Goal: Information Seeking & Learning: Find specific fact

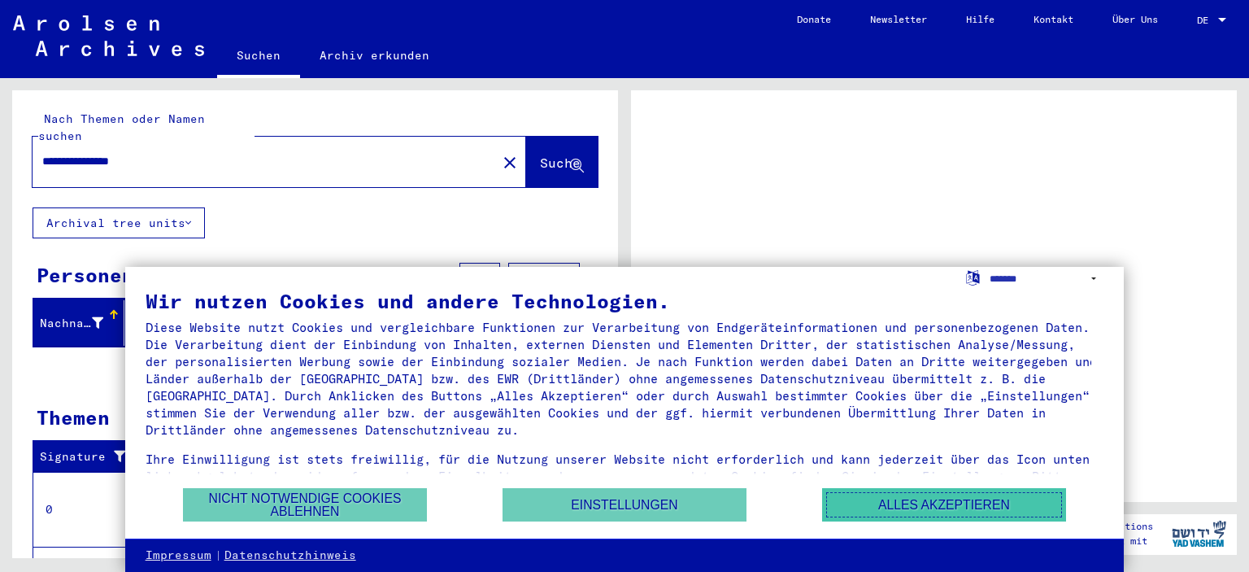
click at [887, 505] on button "Alles akzeptieren" at bounding box center [944, 504] width 244 height 33
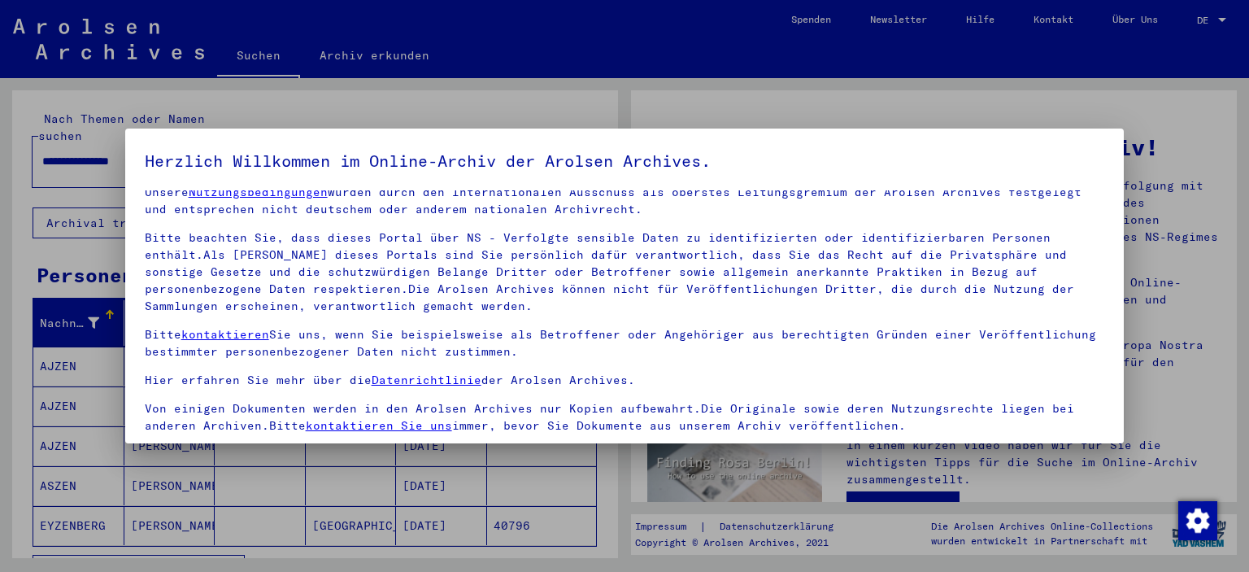
scroll to position [138, 0]
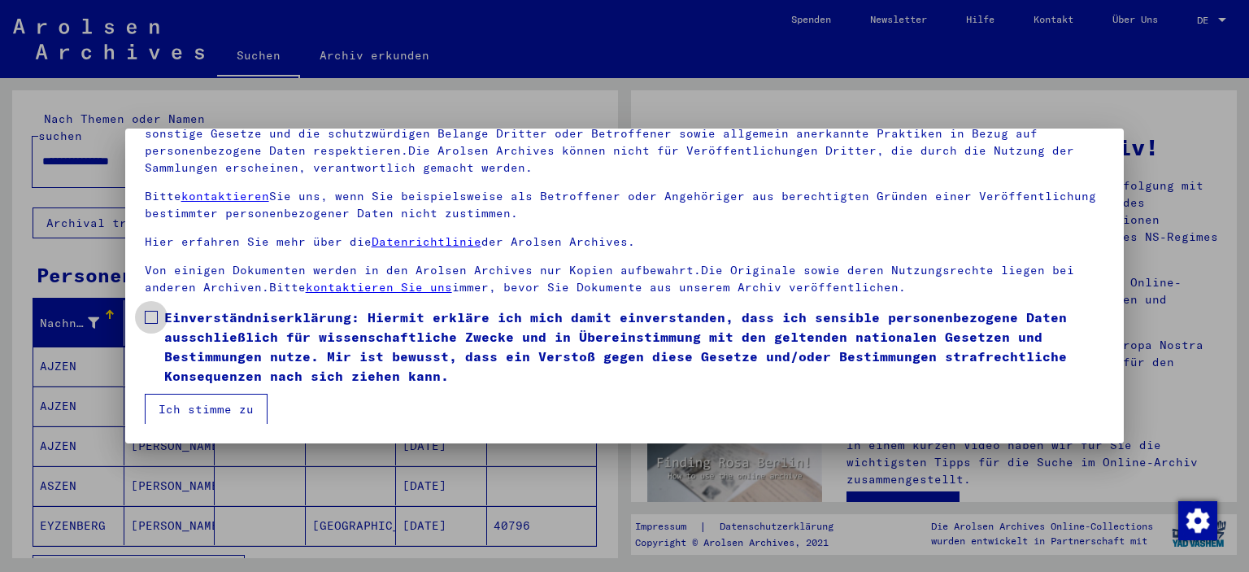
click at [153, 318] on span at bounding box center [151, 317] width 13 height 13
click at [178, 412] on button "Ich stimme zu" at bounding box center [206, 409] width 123 height 31
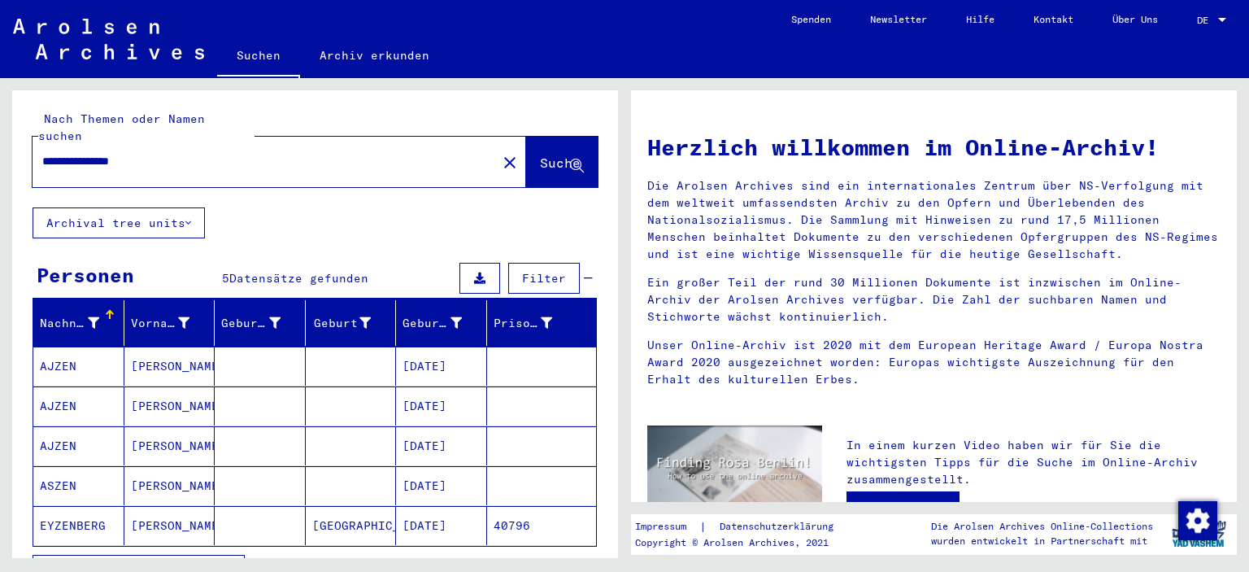
drag, startPoint x: 90, startPoint y: 145, endPoint x: 0, endPoint y: 138, distance: 90.5
click at [0, 138] on div "**********" at bounding box center [312, 318] width 625 height 480
type input "*********"
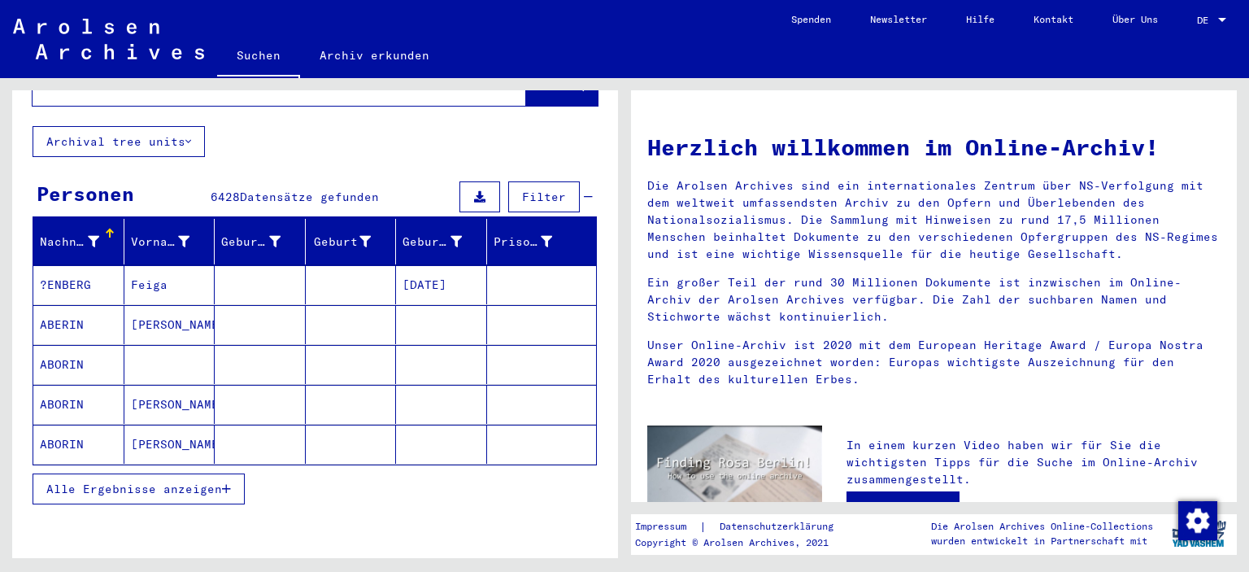
scroll to position [163, 0]
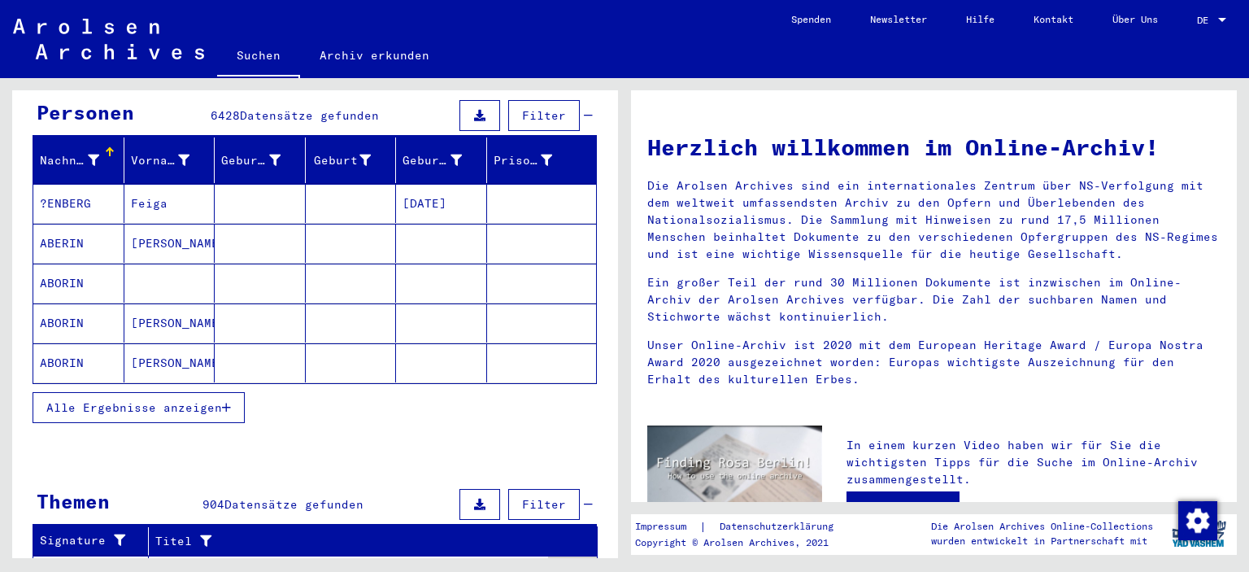
click at [184, 400] on span "Alle Ergebnisse anzeigen" at bounding box center [134, 407] width 176 height 15
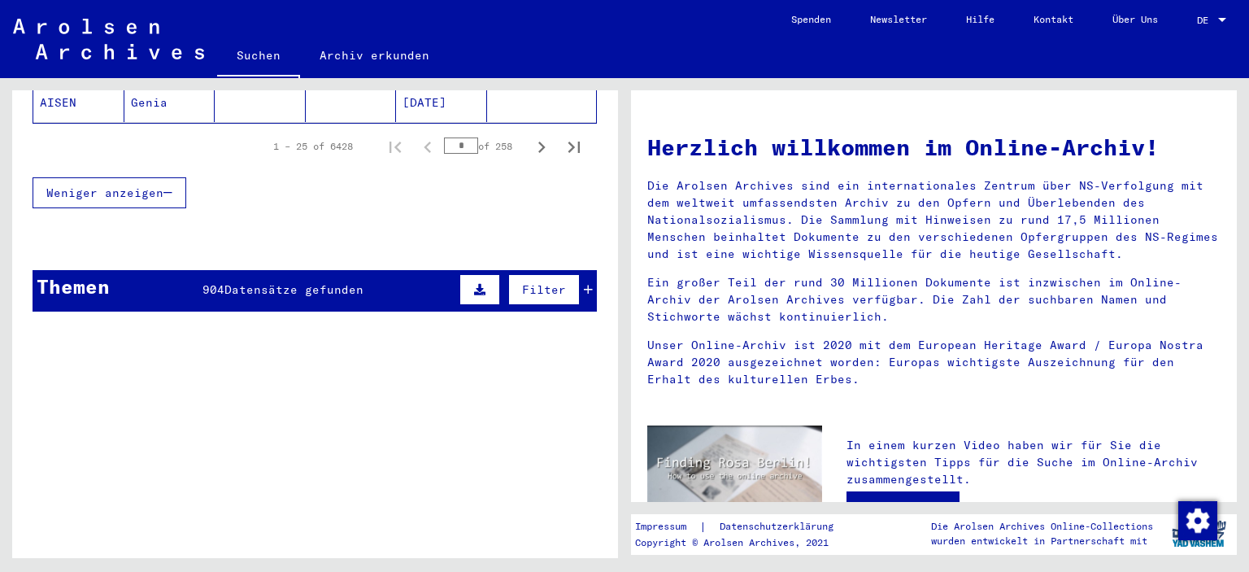
scroll to position [1058, 0]
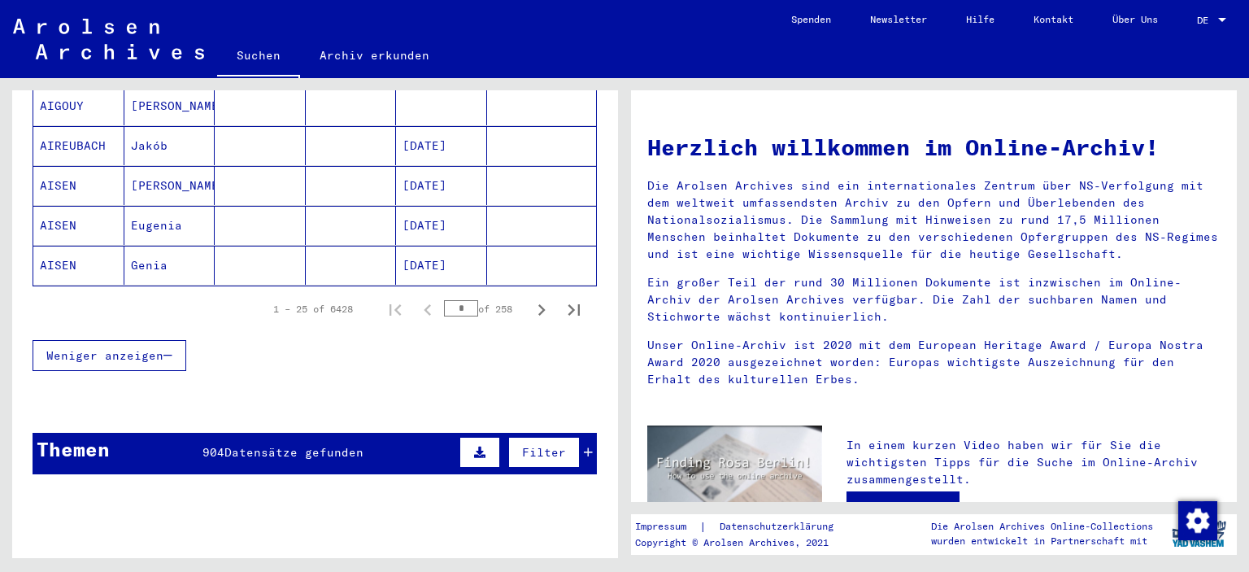
click at [412, 293] on div "1 – 25 of 6428 * of 258" at bounding box center [422, 309] width 337 height 33
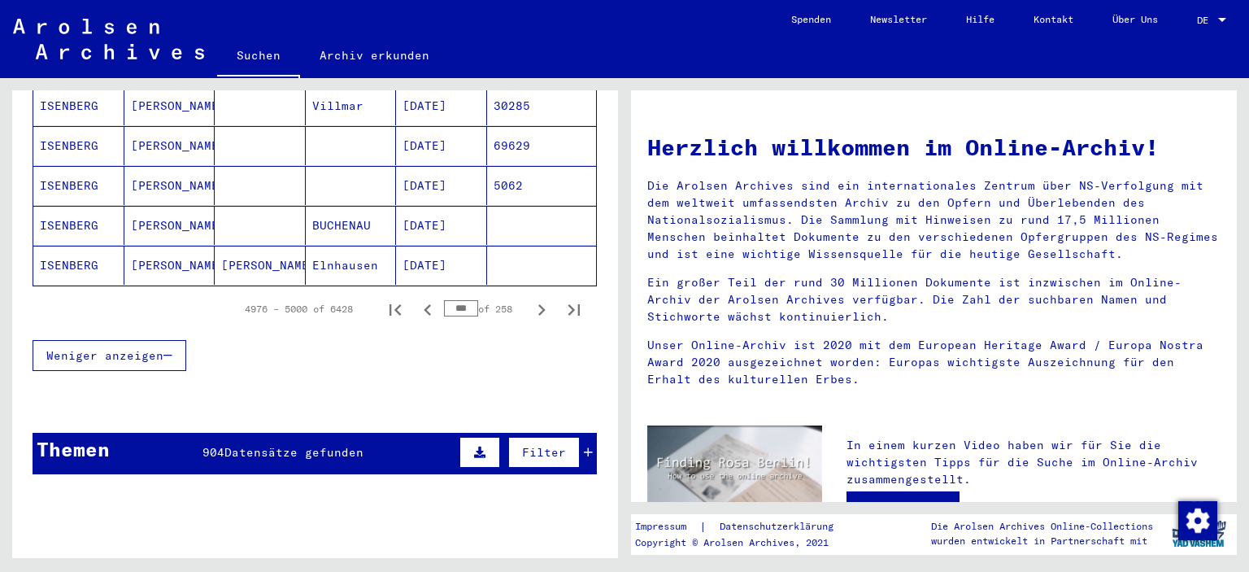
drag, startPoint x: 462, startPoint y: 286, endPoint x: 371, endPoint y: 265, distance: 93.4
click at [372, 286] on div "4976 – 5000 of 6428 *** of 258" at bounding box center [315, 309] width 565 height 46
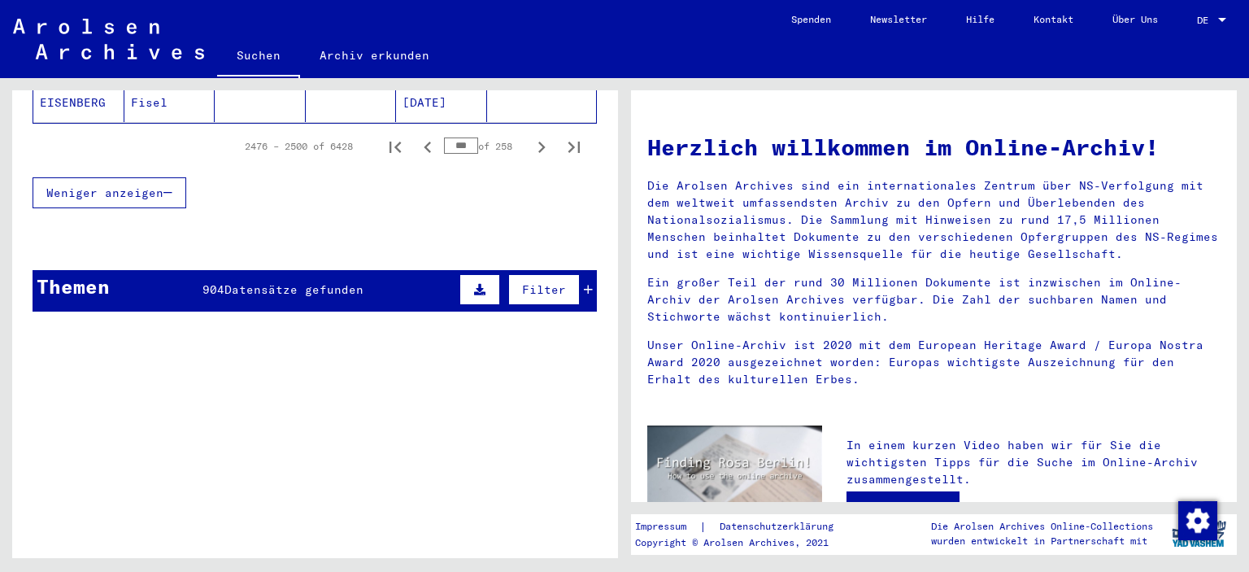
scroll to position [976, 0]
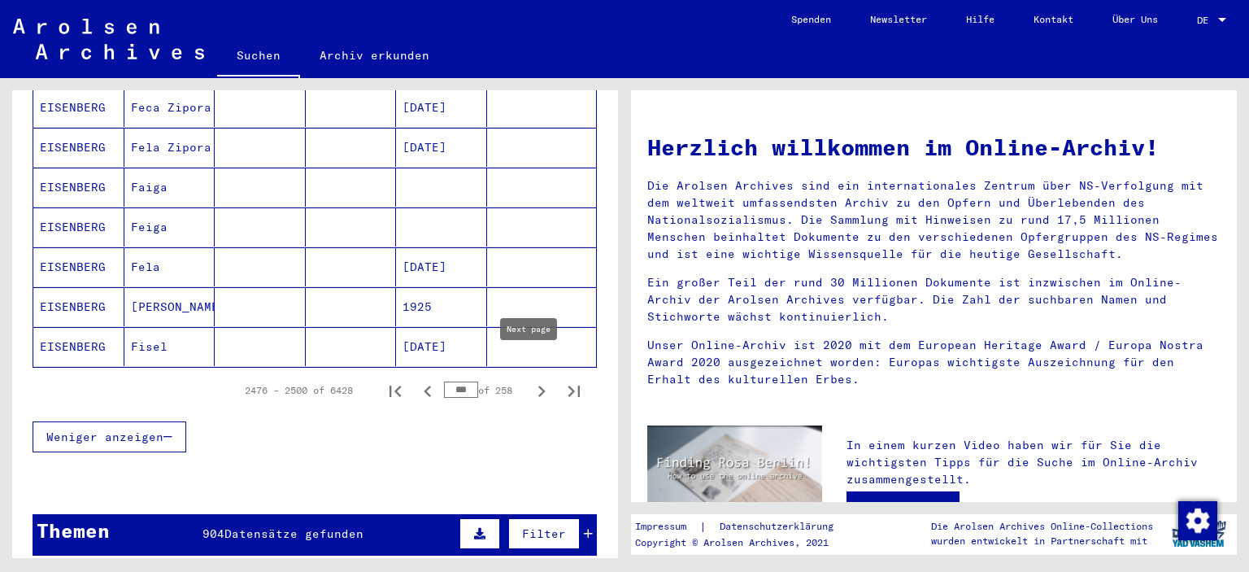
click at [530, 380] on icon "Next page" at bounding box center [541, 391] width 23 height 23
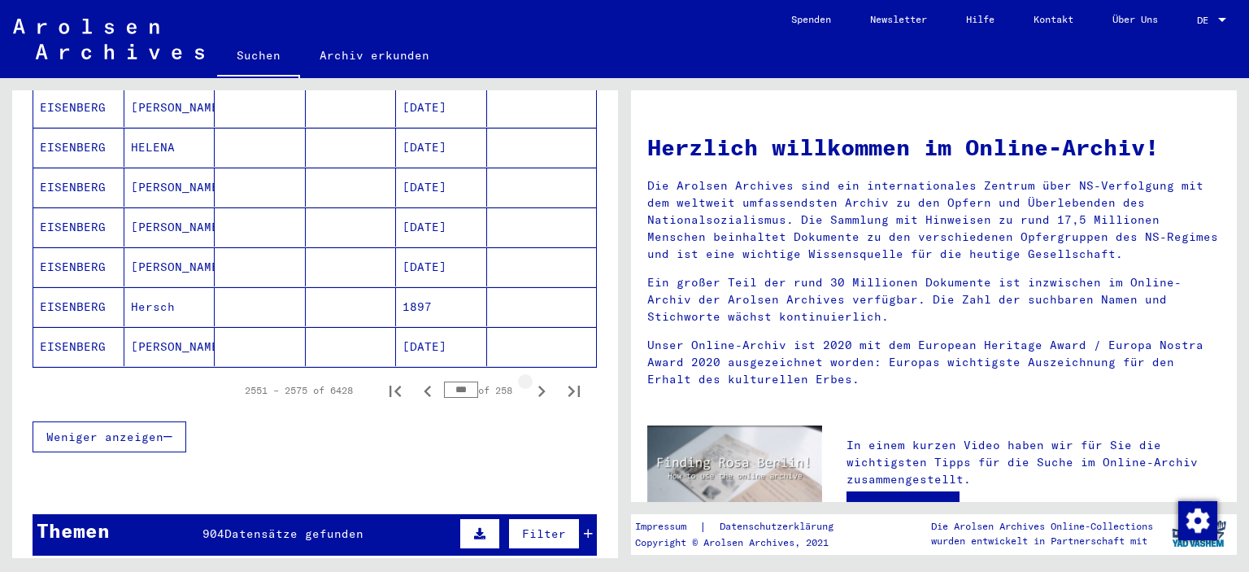
click at [530, 380] on icon "Next page" at bounding box center [541, 391] width 23 height 23
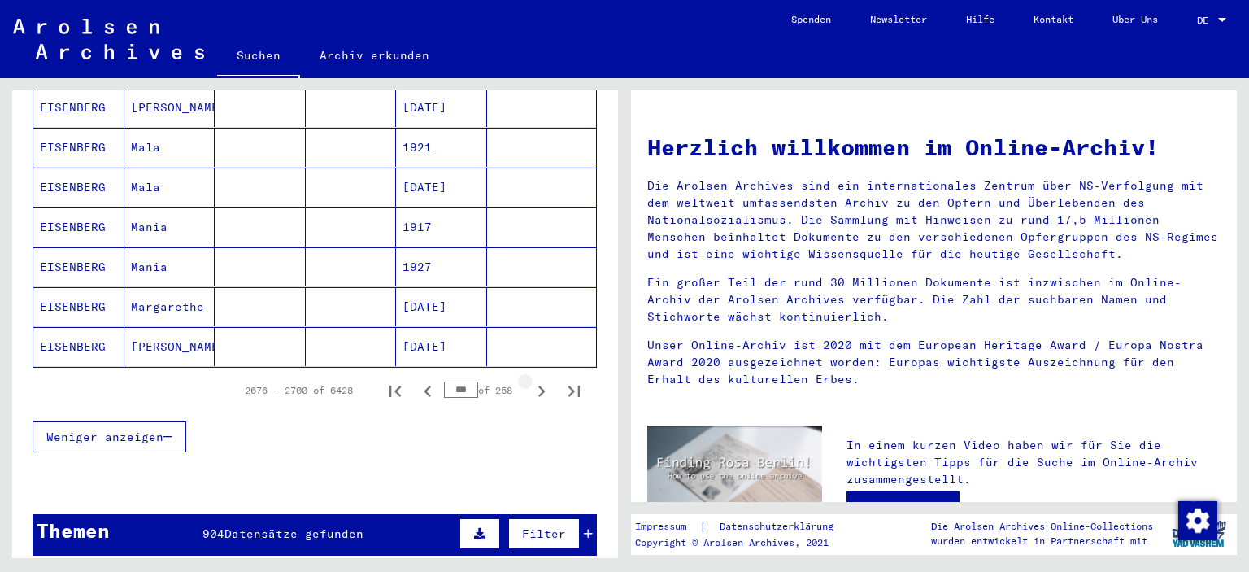
click at [530, 380] on icon "Next page" at bounding box center [541, 391] width 23 height 23
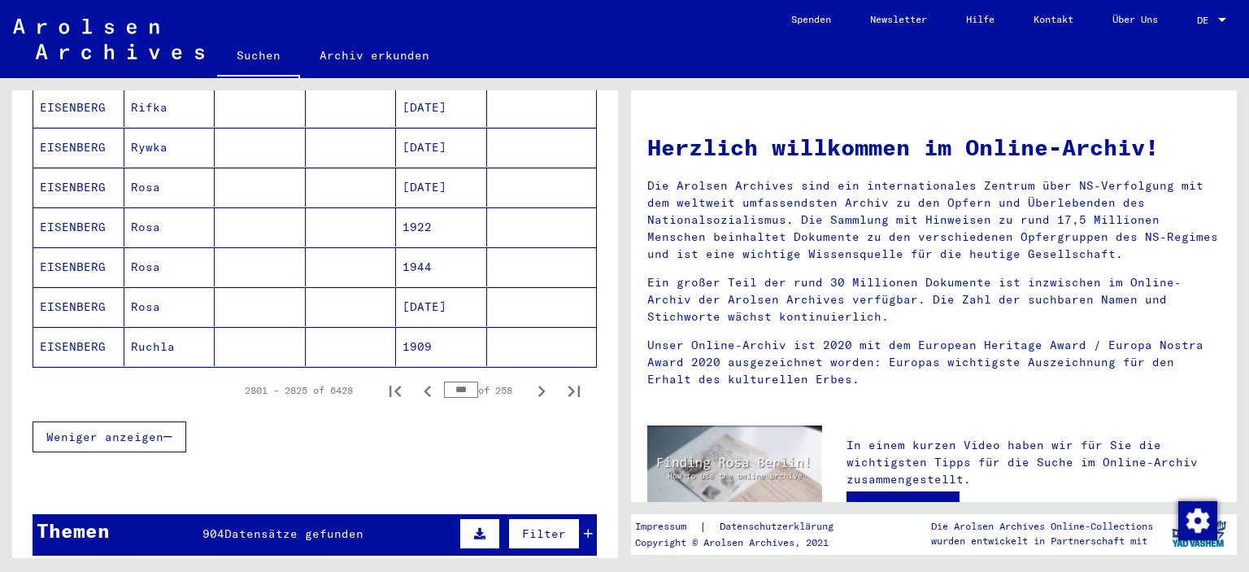
click at [530, 380] on icon "Next page" at bounding box center [541, 391] width 23 height 23
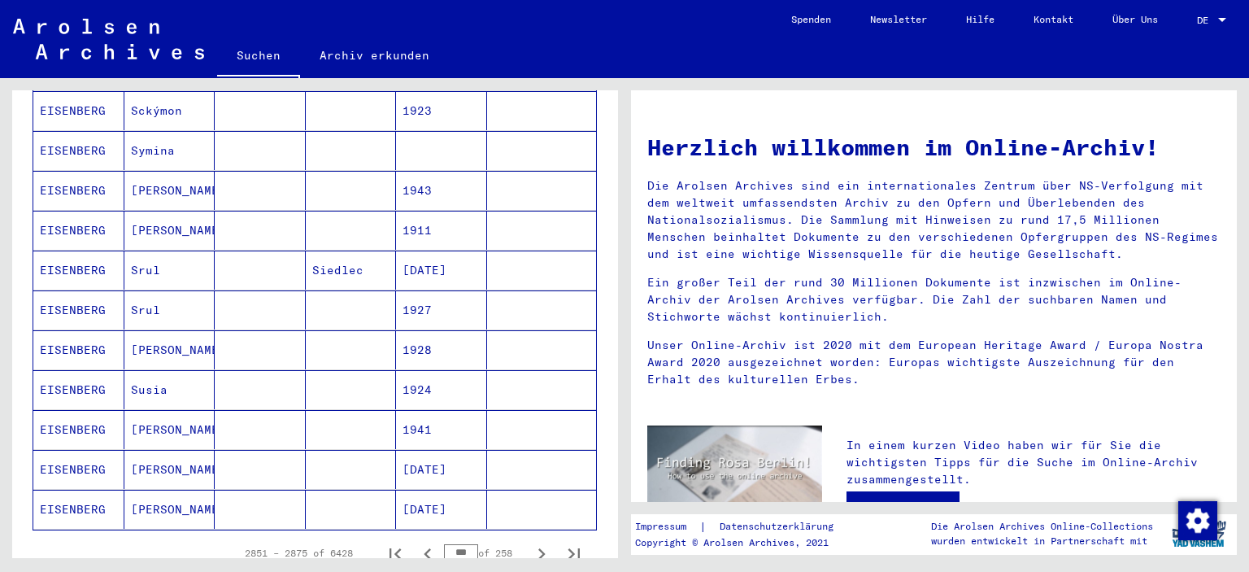
scroll to position [895, 0]
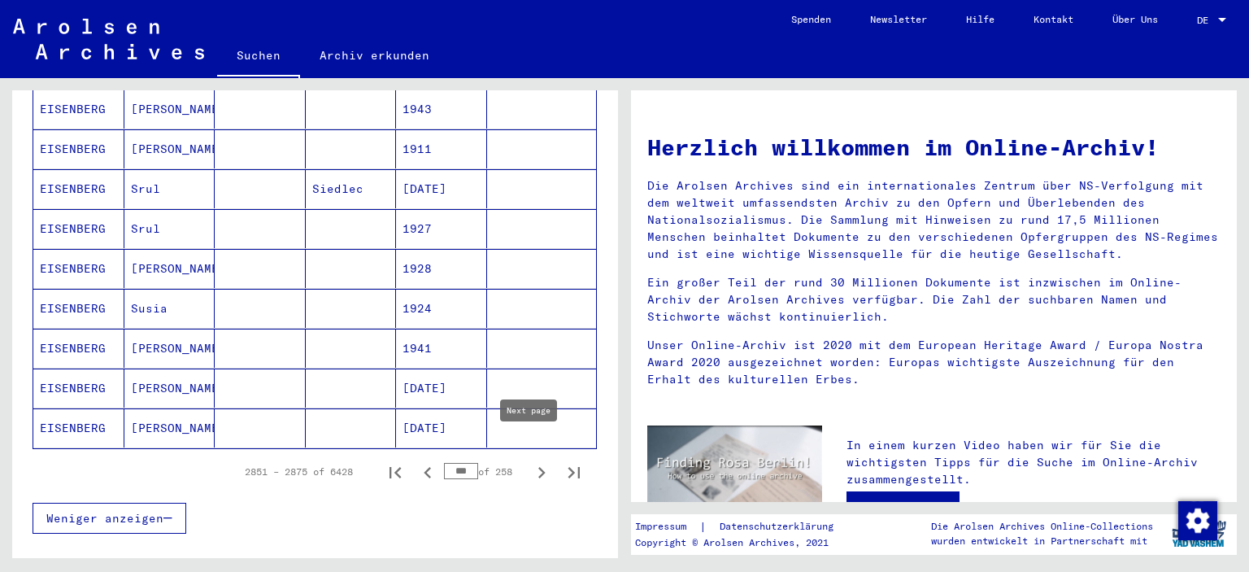
click at [530, 461] on icon "Next page" at bounding box center [541, 472] width 23 height 23
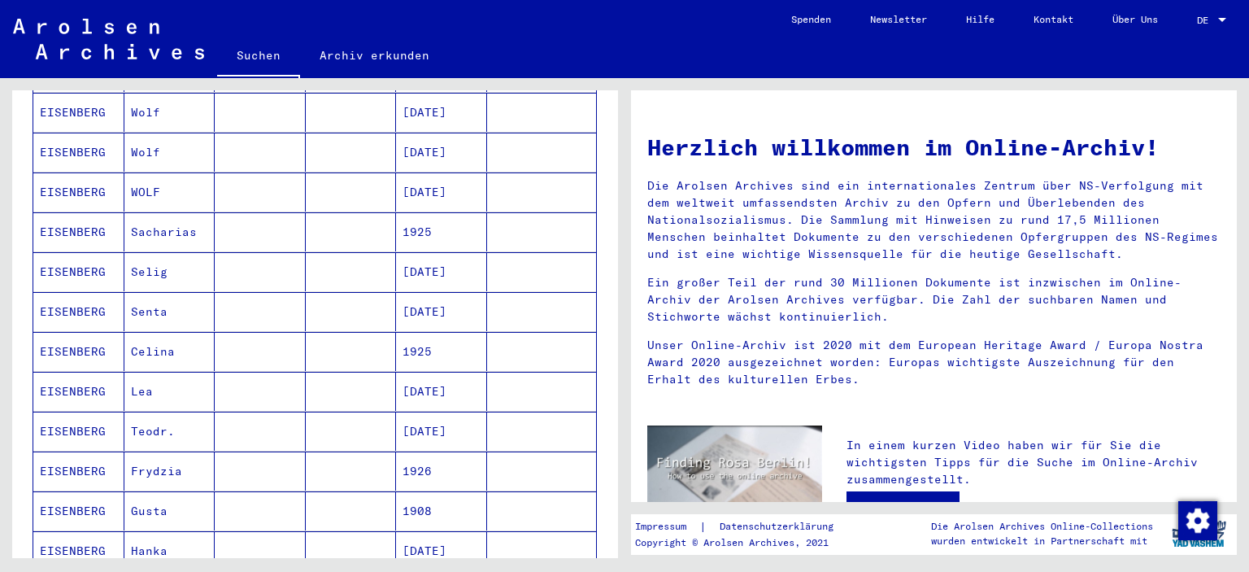
scroll to position [813, 0]
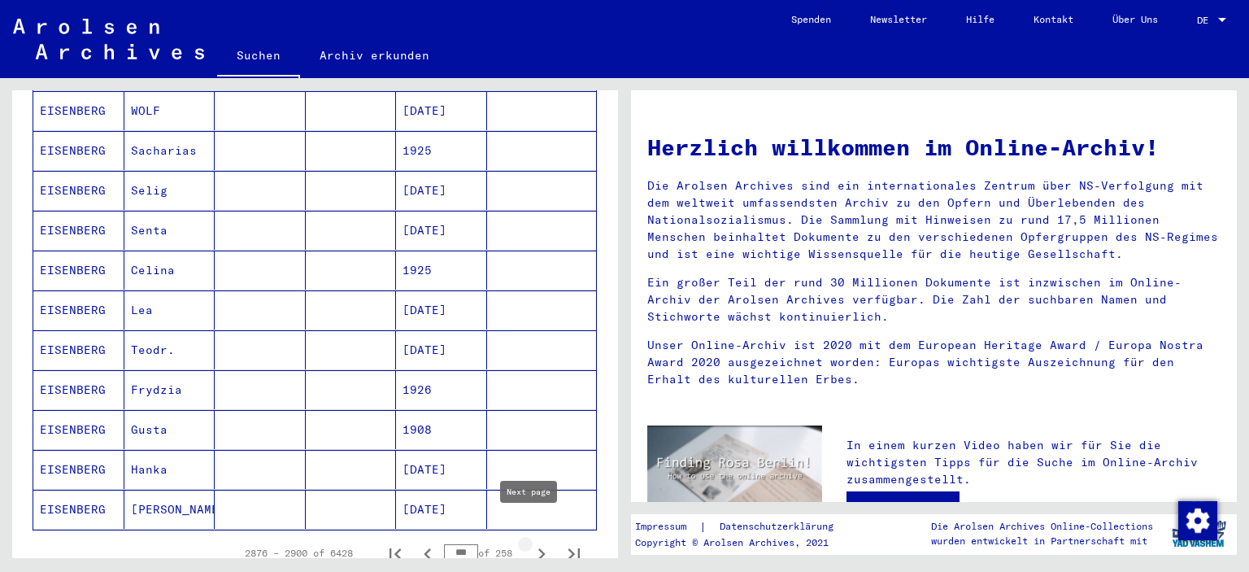
click at [530, 543] on icon "Next page" at bounding box center [541, 554] width 23 height 23
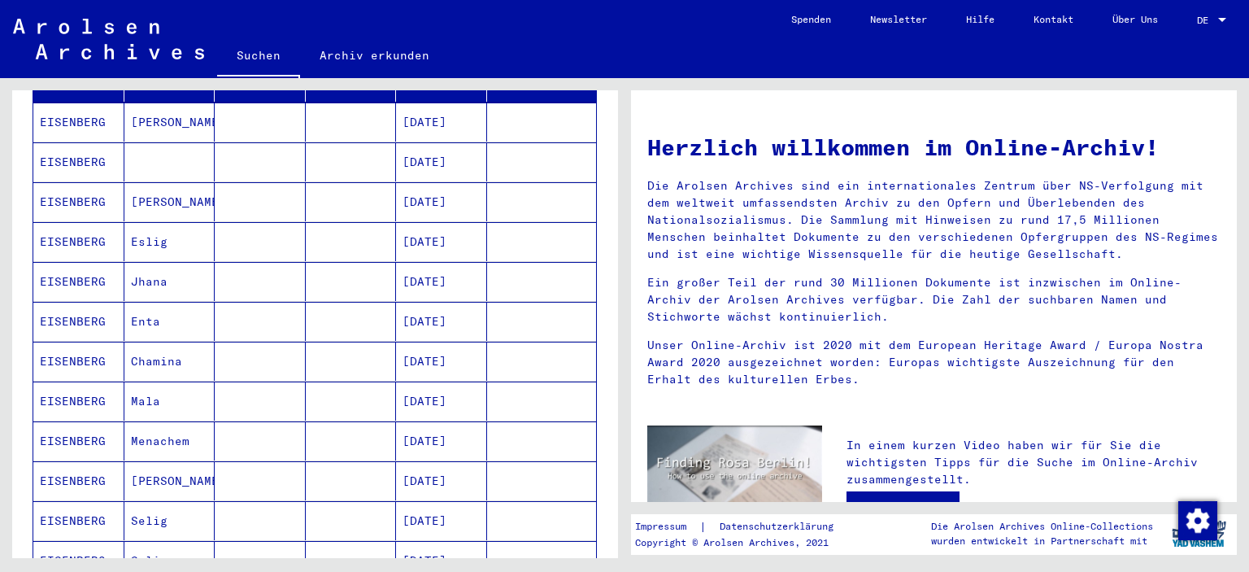
scroll to position [325, 0]
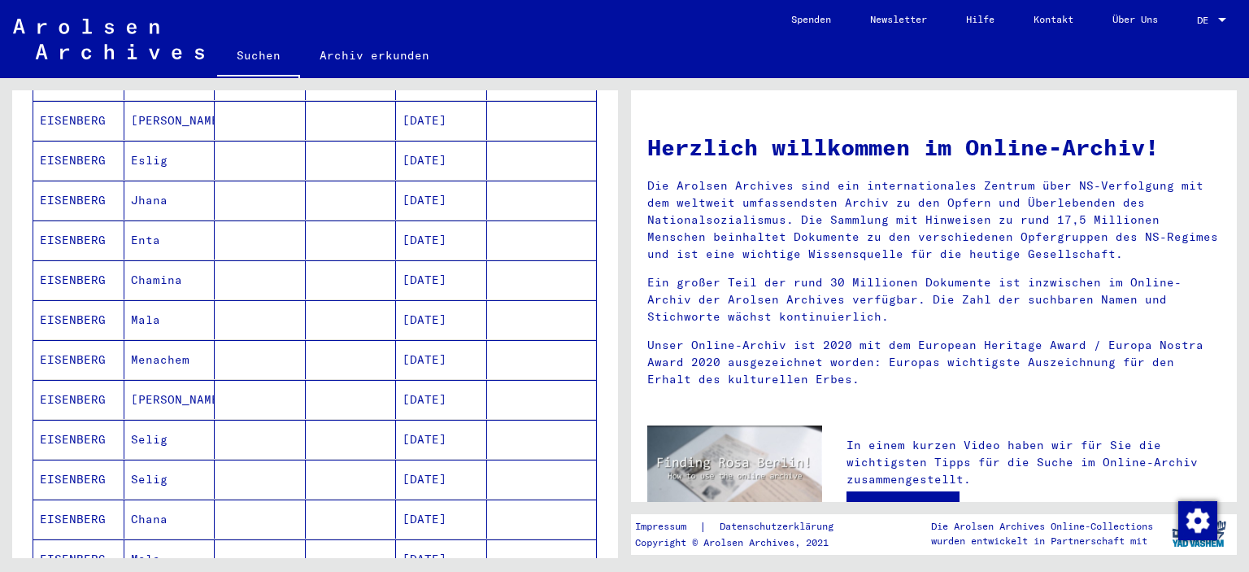
click at [426, 420] on mat-cell "[DATE]" at bounding box center [441, 439] width 91 height 39
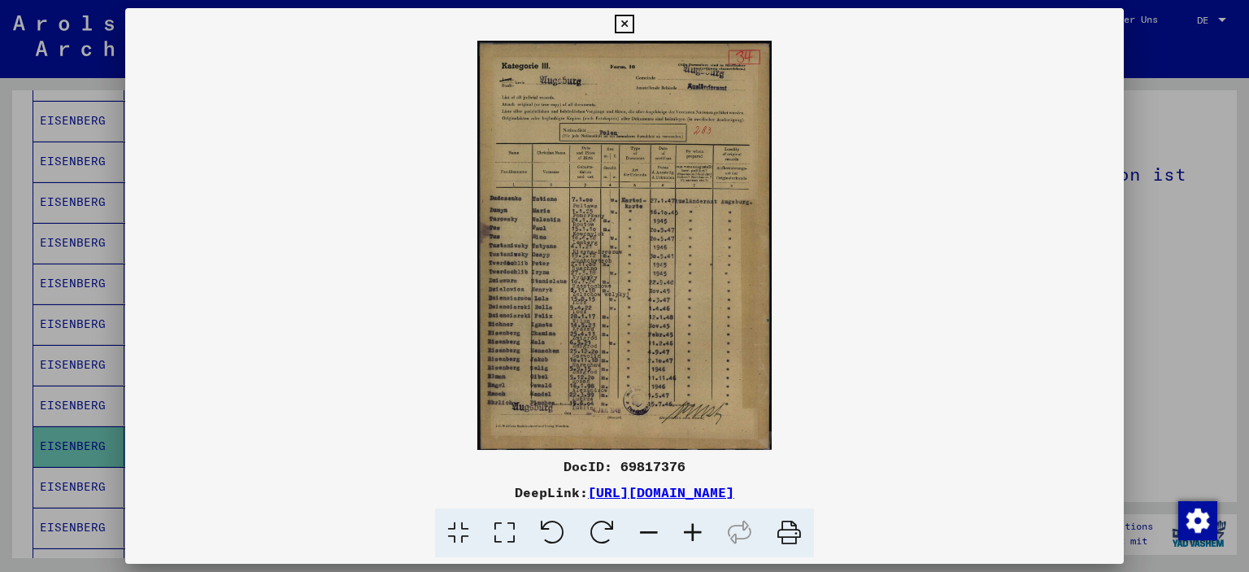
click at [603, 127] on img at bounding box center [625, 245] width 1000 height 409
click at [697, 529] on icon at bounding box center [693, 533] width 44 height 50
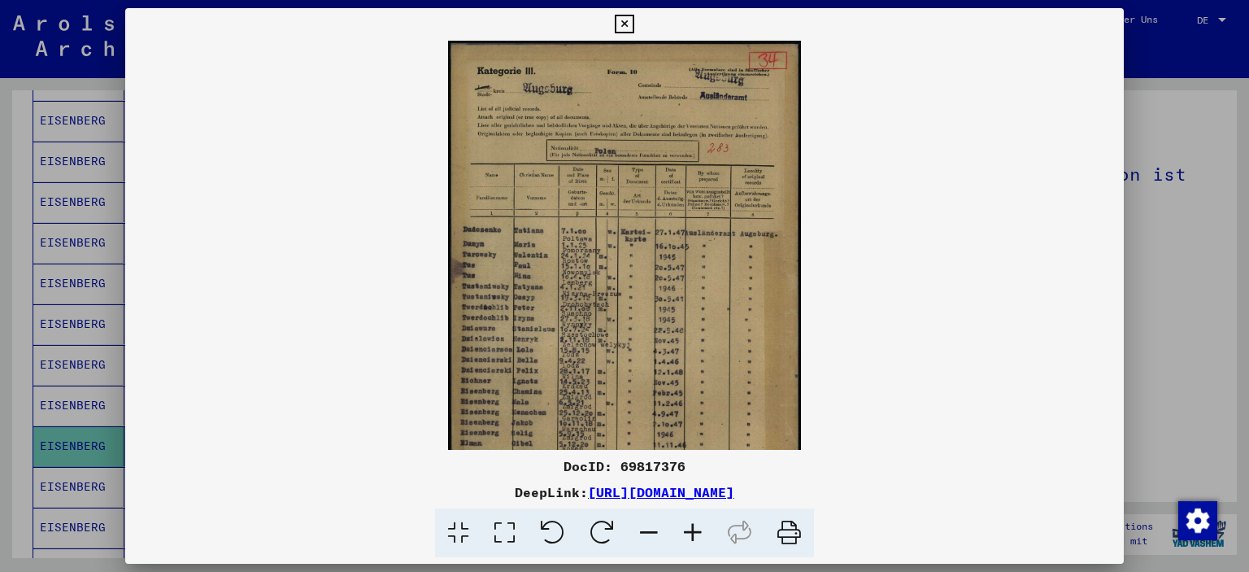
click at [697, 529] on icon at bounding box center [693, 533] width 44 height 50
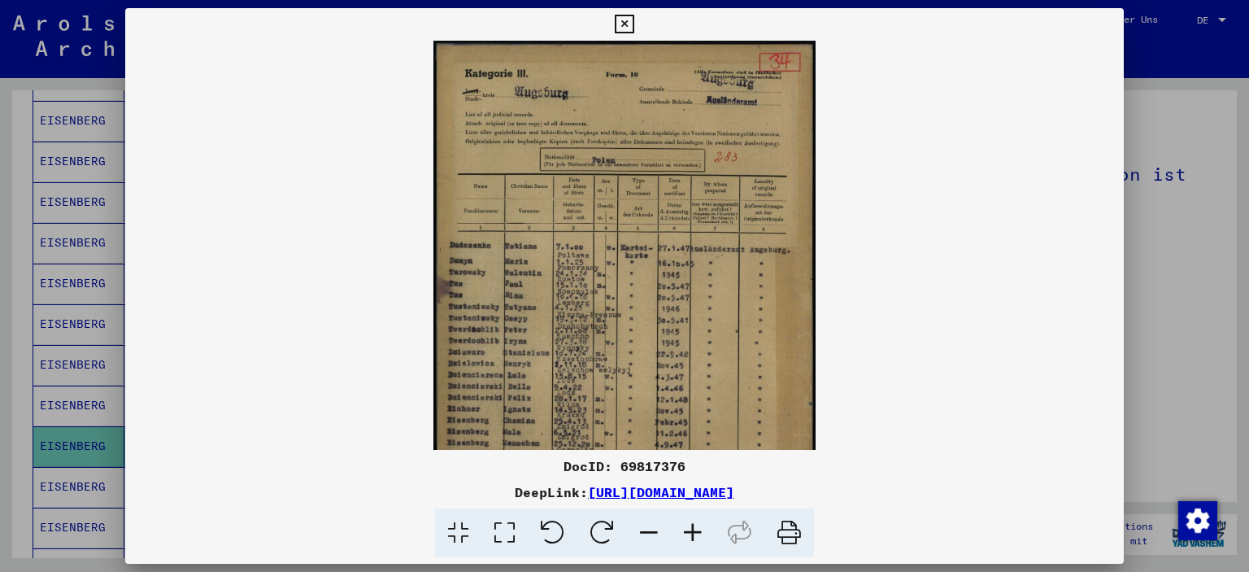
click at [697, 529] on icon at bounding box center [693, 533] width 44 height 50
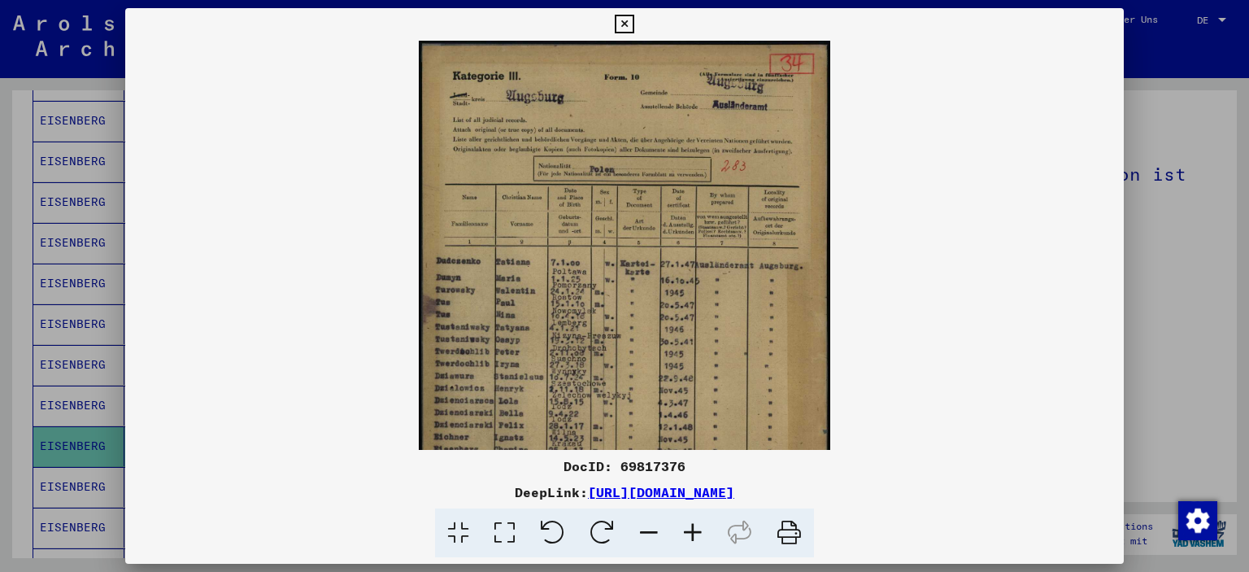
click at [697, 529] on icon at bounding box center [693, 533] width 44 height 50
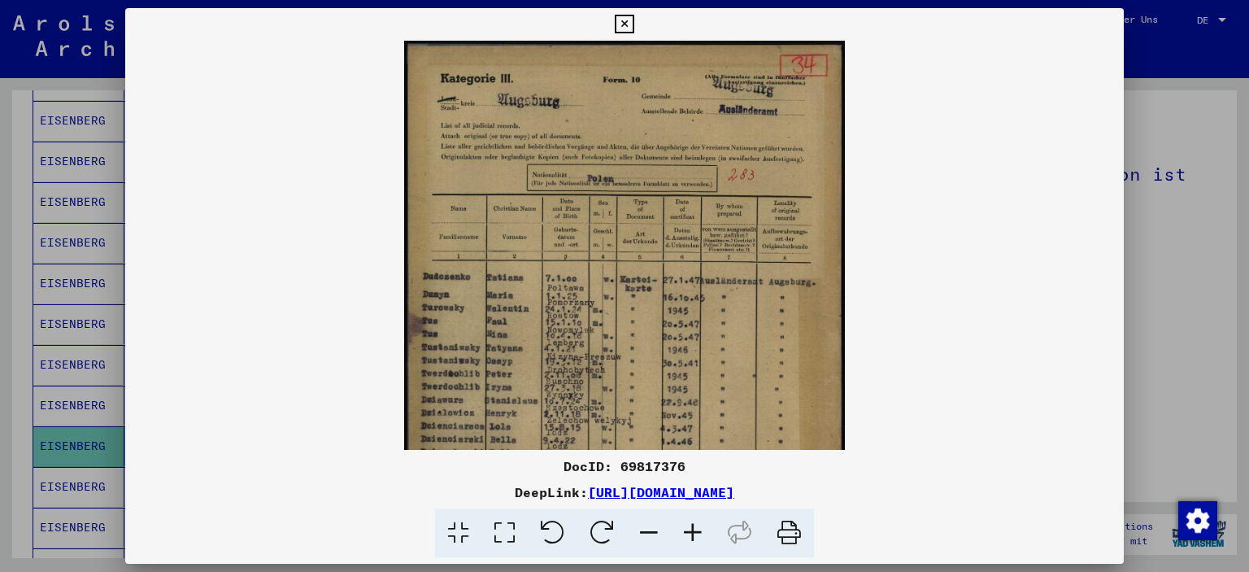
click at [697, 529] on icon at bounding box center [693, 533] width 44 height 50
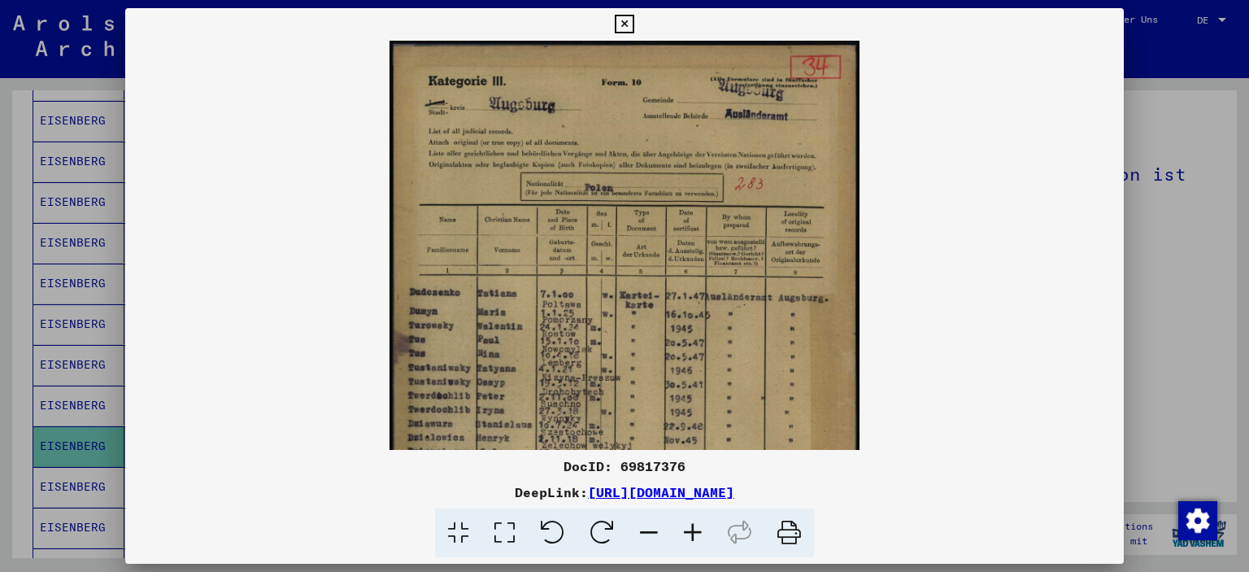
click at [697, 529] on icon at bounding box center [693, 533] width 44 height 50
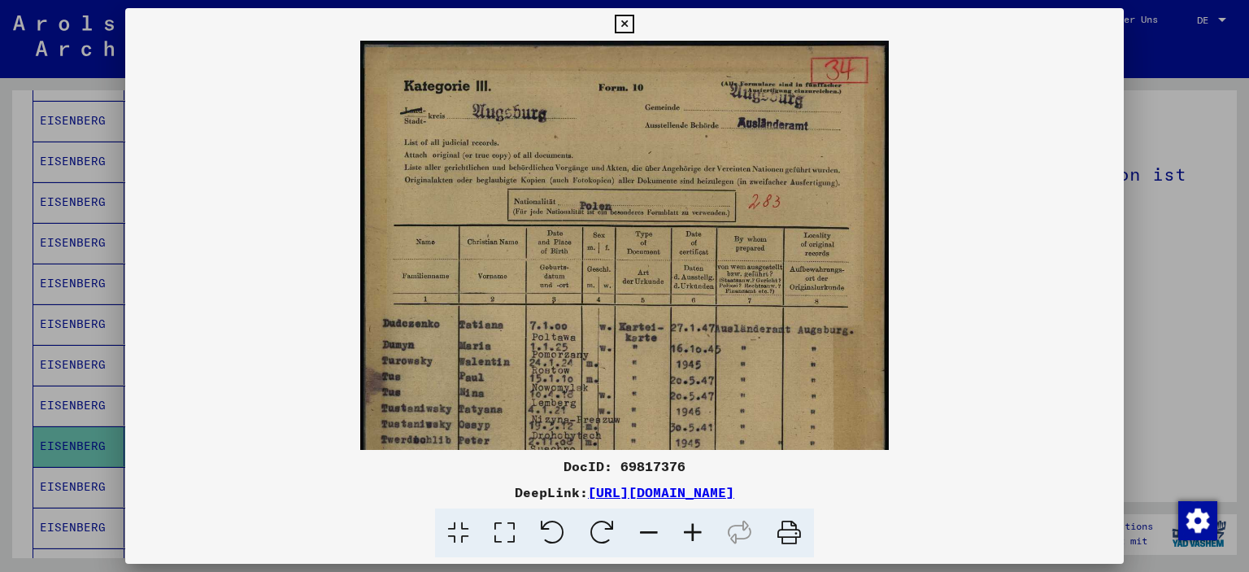
click at [697, 529] on icon at bounding box center [693, 533] width 44 height 50
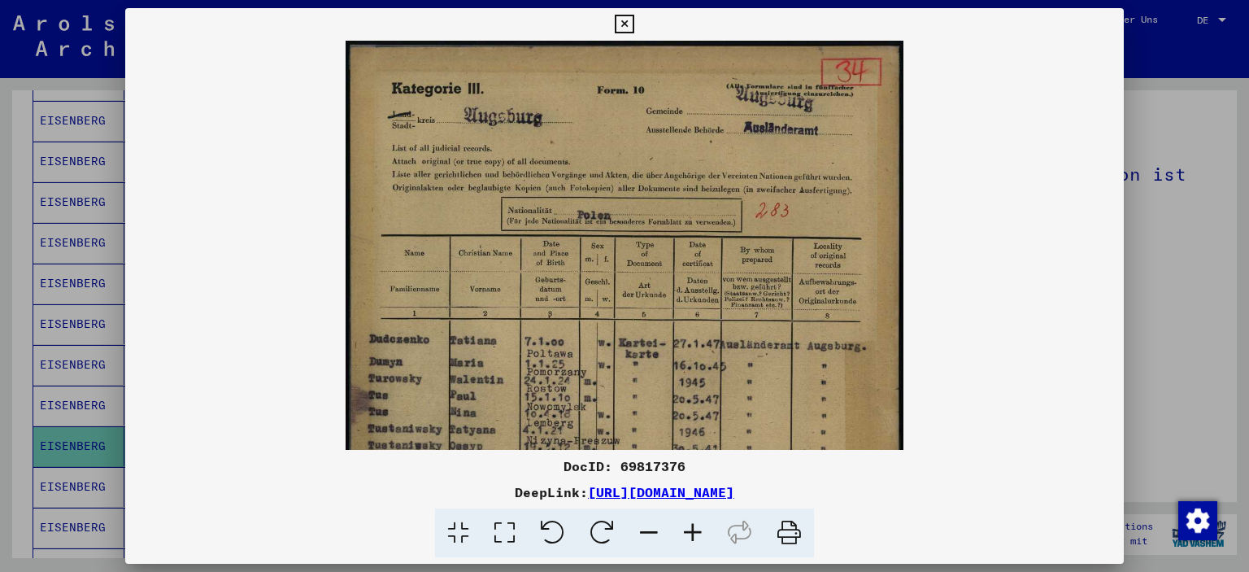
click at [697, 529] on icon at bounding box center [693, 533] width 44 height 50
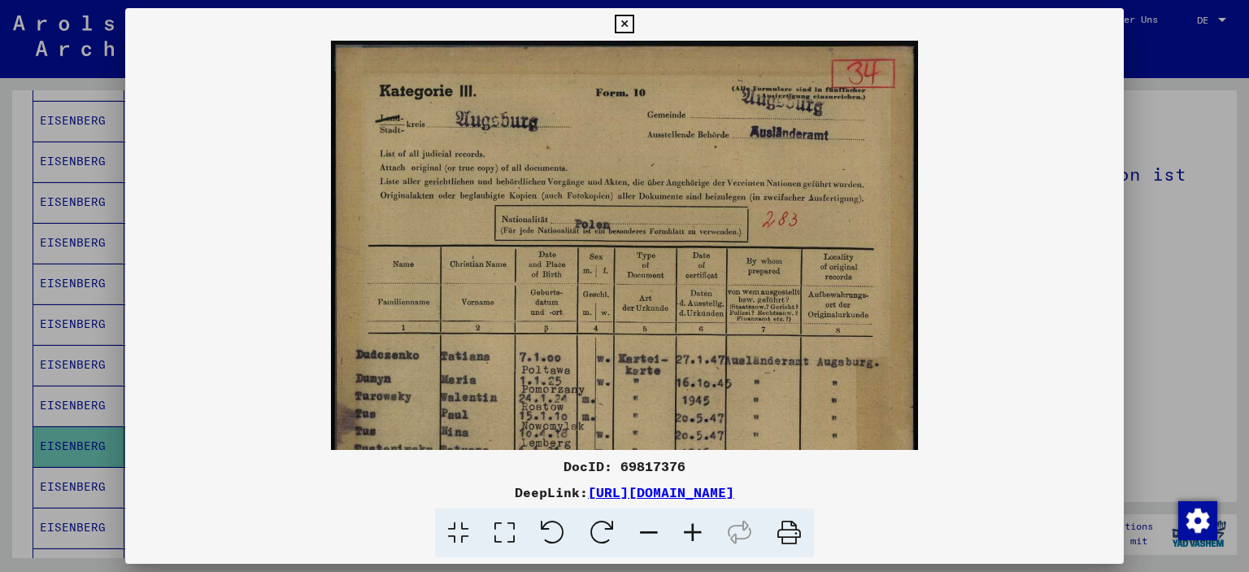
click at [697, 529] on icon at bounding box center [693, 533] width 44 height 50
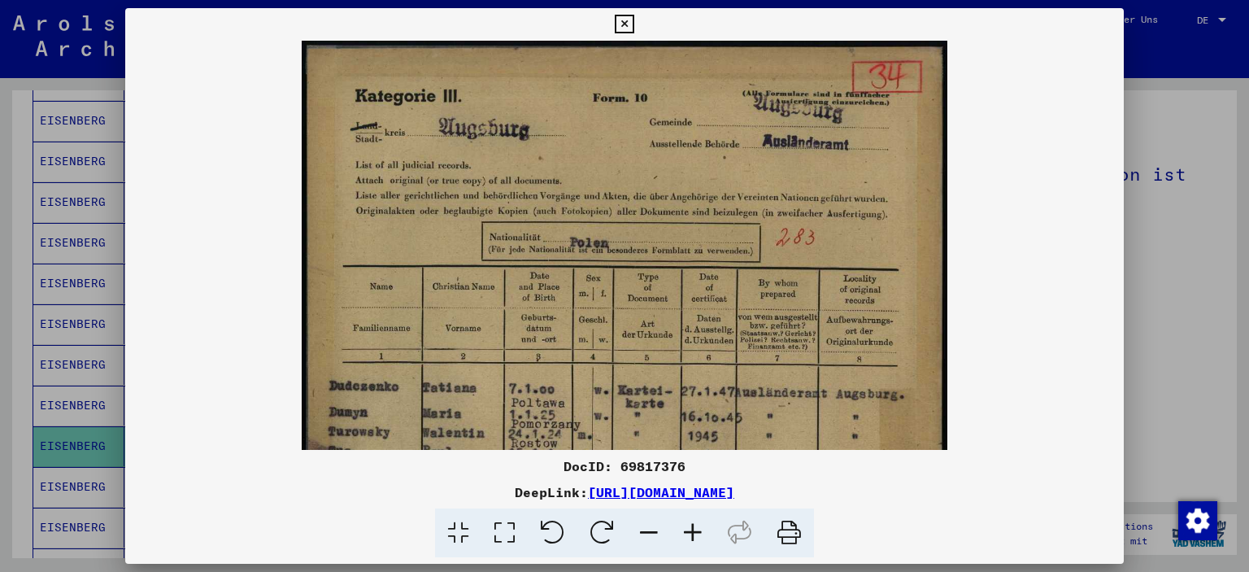
click at [697, 529] on icon at bounding box center [693, 533] width 44 height 50
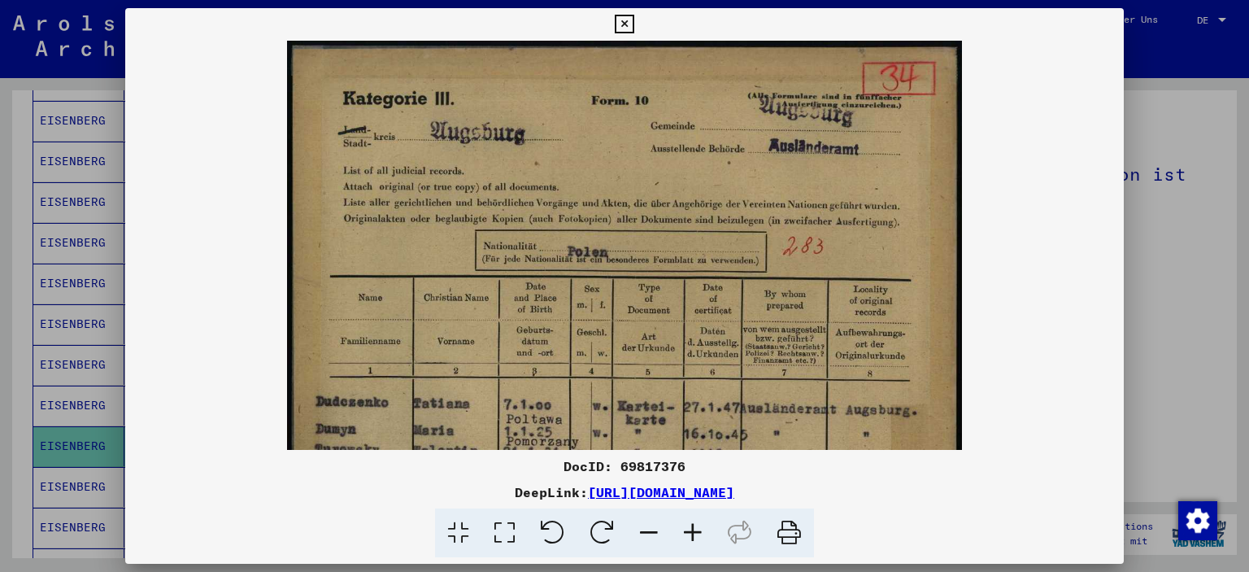
click at [697, 529] on icon at bounding box center [693, 533] width 44 height 50
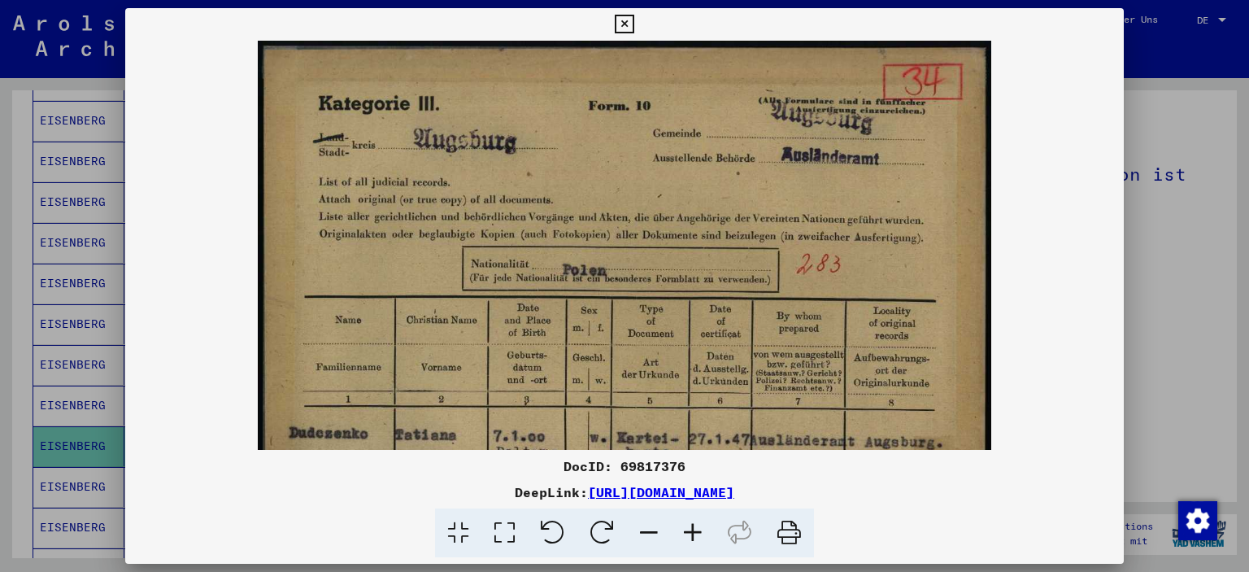
drag, startPoint x: 1230, startPoint y: 181, endPoint x: 1224, endPoint y: 214, distance: 33.0
click at [1224, 214] on div at bounding box center [624, 286] width 1249 height 572
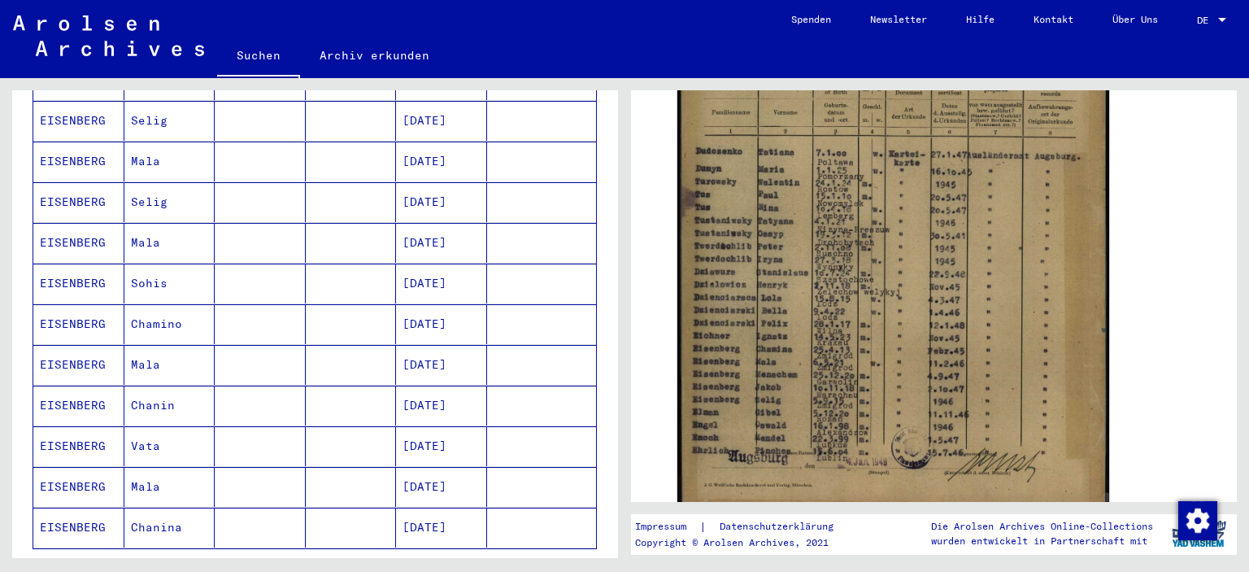
scroll to position [896, 0]
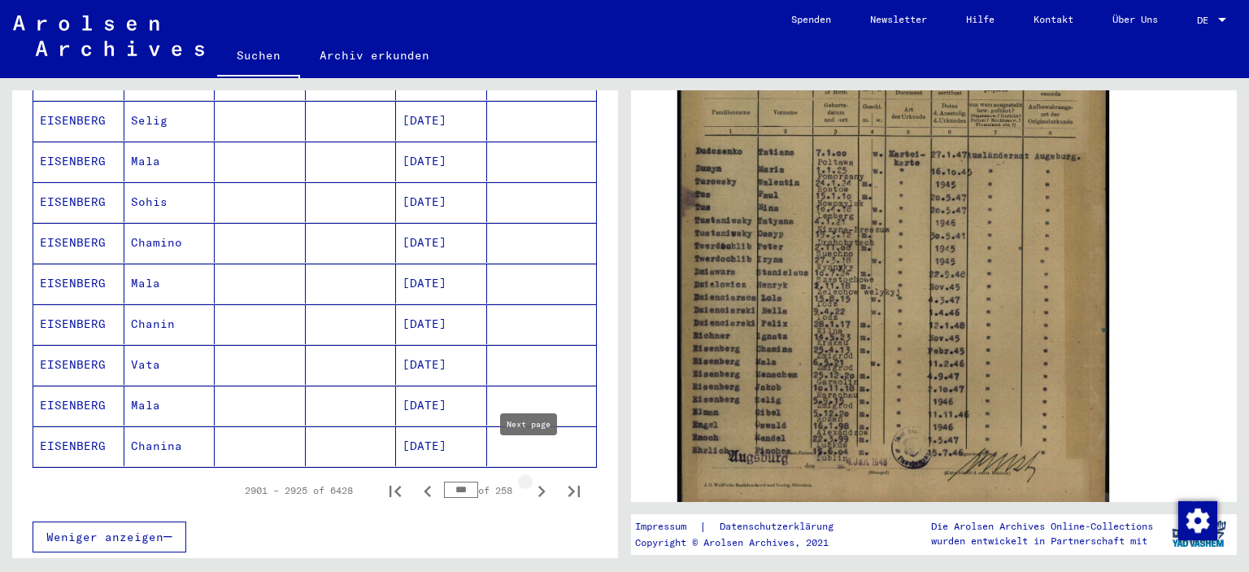
click at [537, 480] on icon "Next page" at bounding box center [541, 491] width 23 height 23
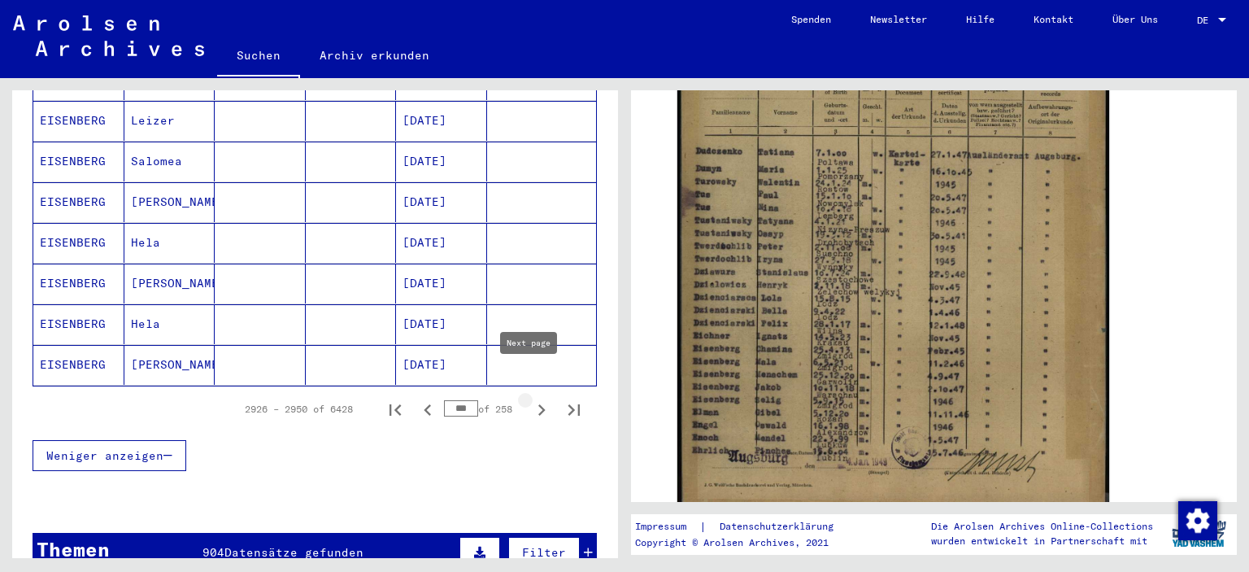
click at [530, 399] on icon "Next page" at bounding box center [541, 410] width 23 height 23
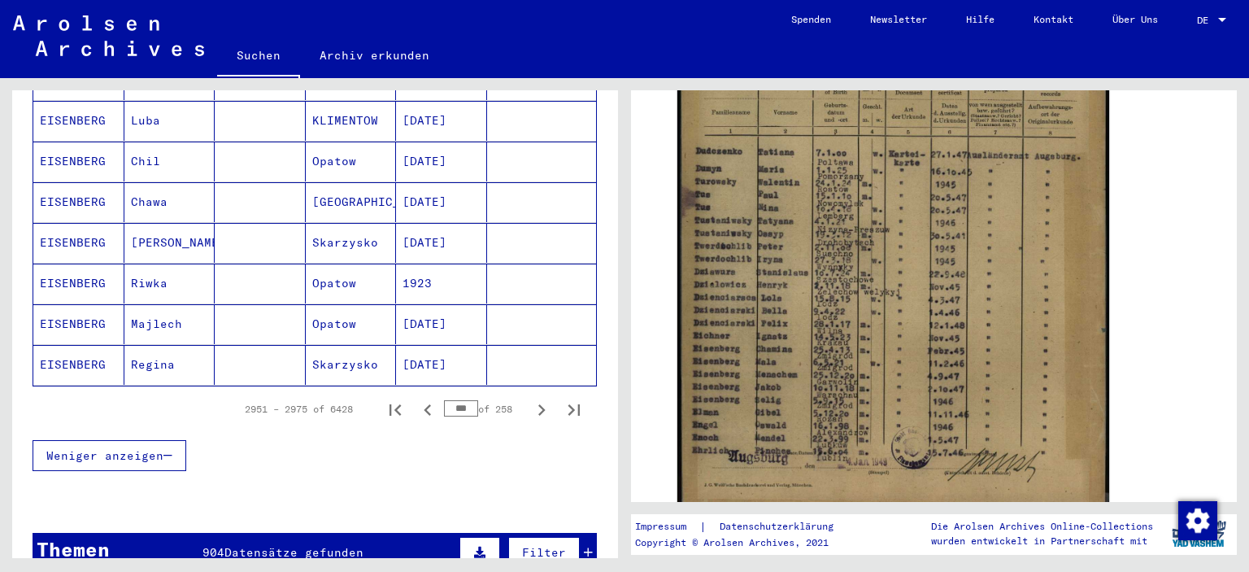
scroll to position [1140, 0]
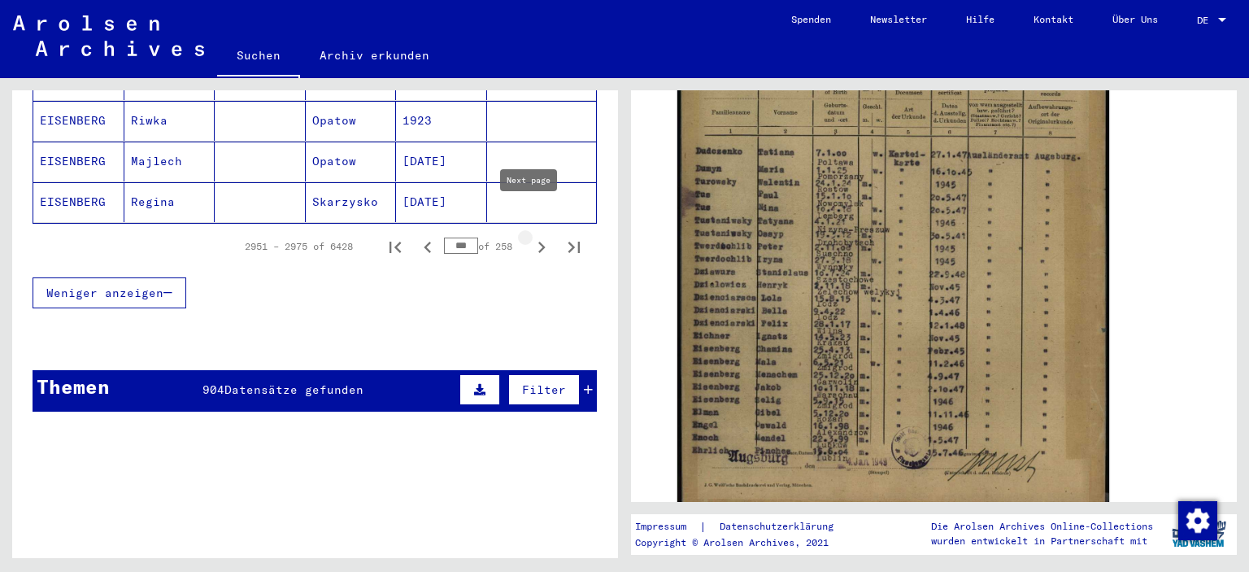
click at [533, 236] on icon "Next page" at bounding box center [541, 247] width 23 height 23
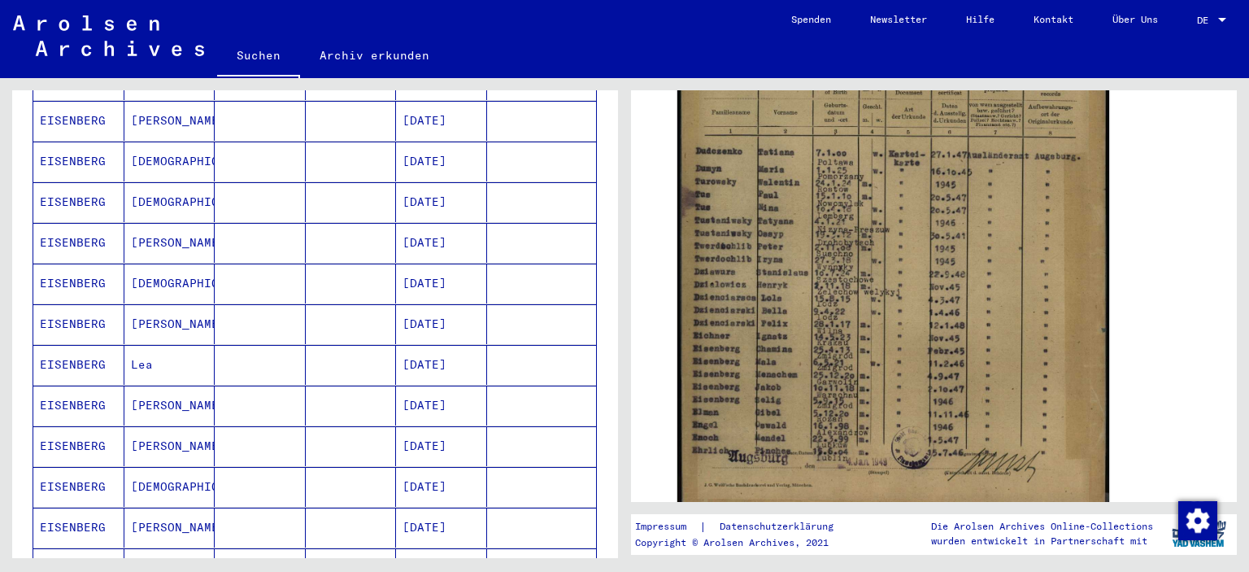
scroll to position [978, 0]
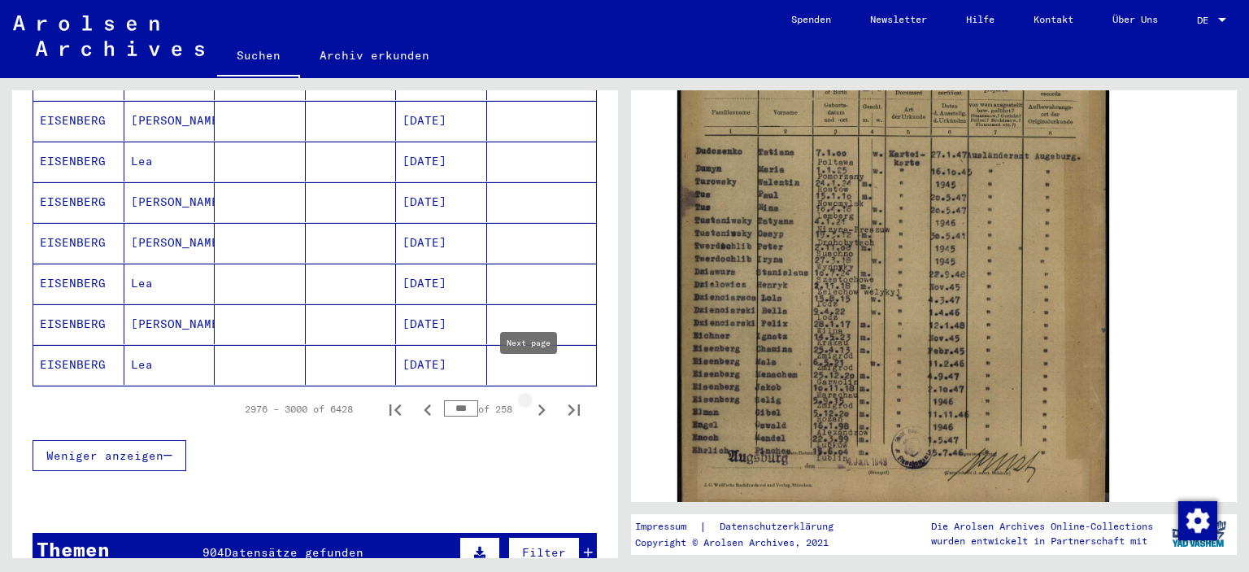
click at [530, 399] on icon "Next page" at bounding box center [541, 410] width 23 height 23
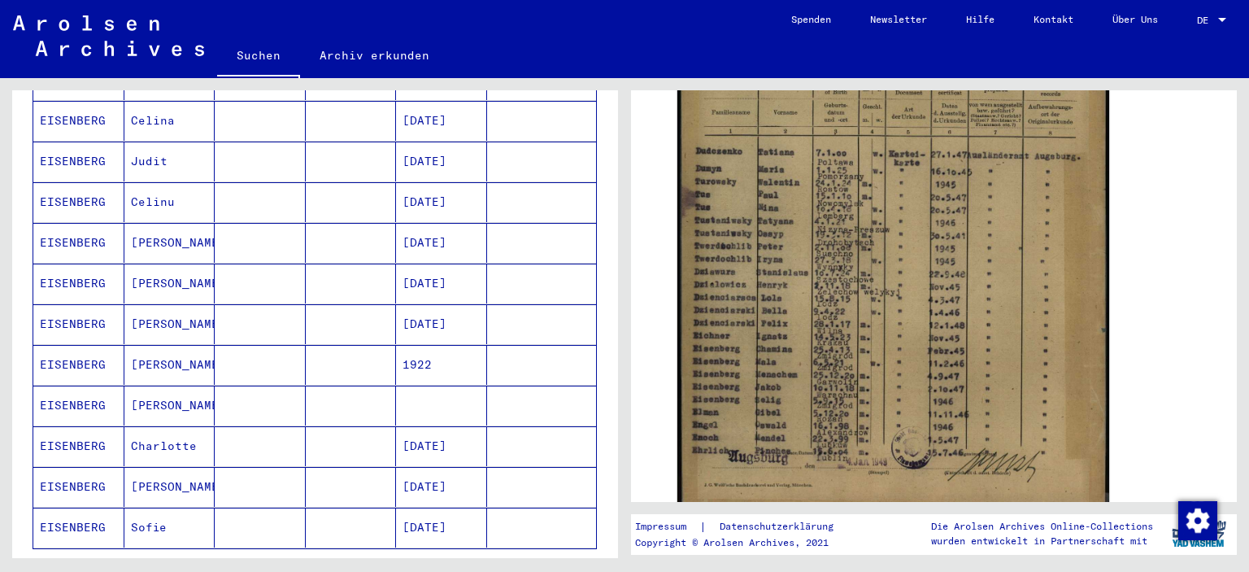
scroll to position [1059, 0]
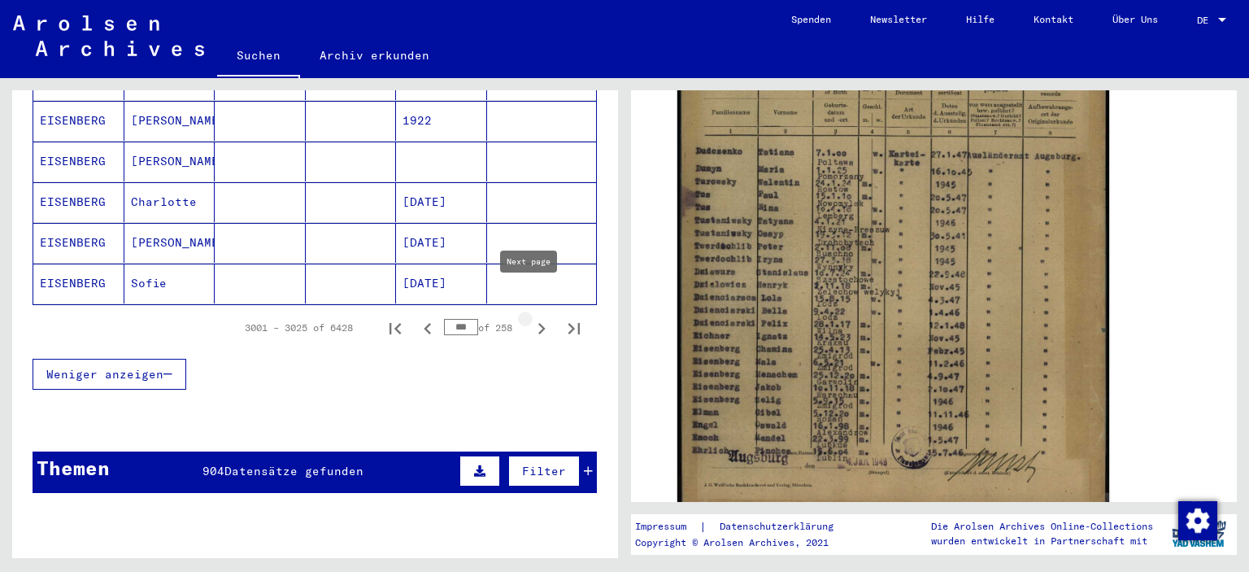
click at [530, 317] on icon "Next page" at bounding box center [541, 328] width 23 height 23
click at [539, 323] on icon "Next page" at bounding box center [542, 328] width 7 height 11
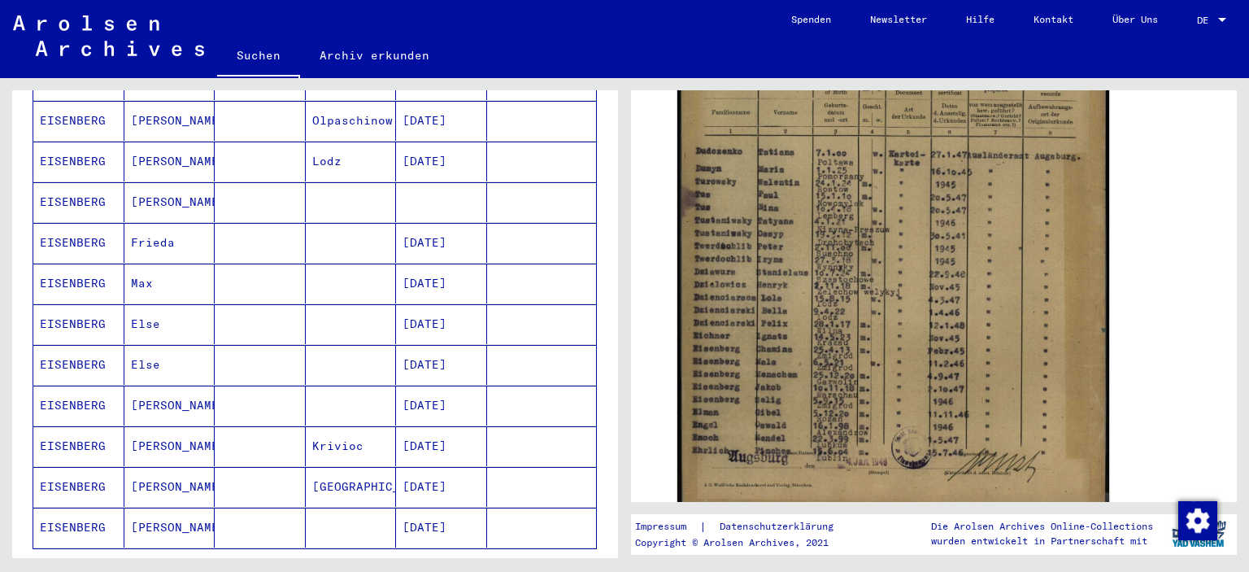
scroll to position [1140, 0]
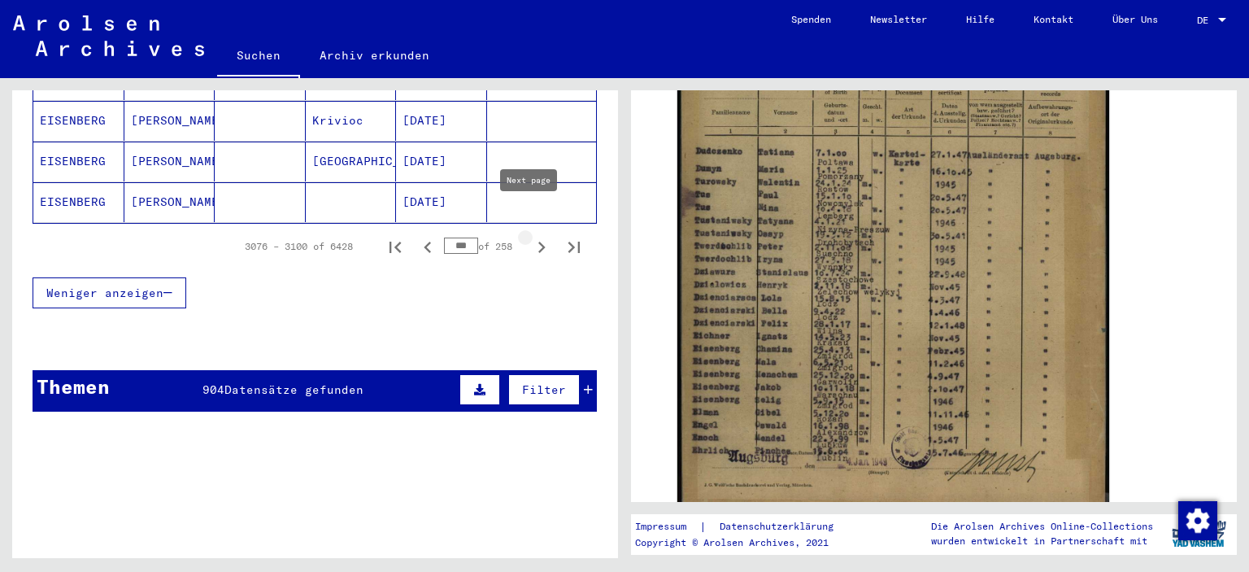
click at [539, 242] on icon "Next page" at bounding box center [542, 247] width 7 height 11
type input "***"
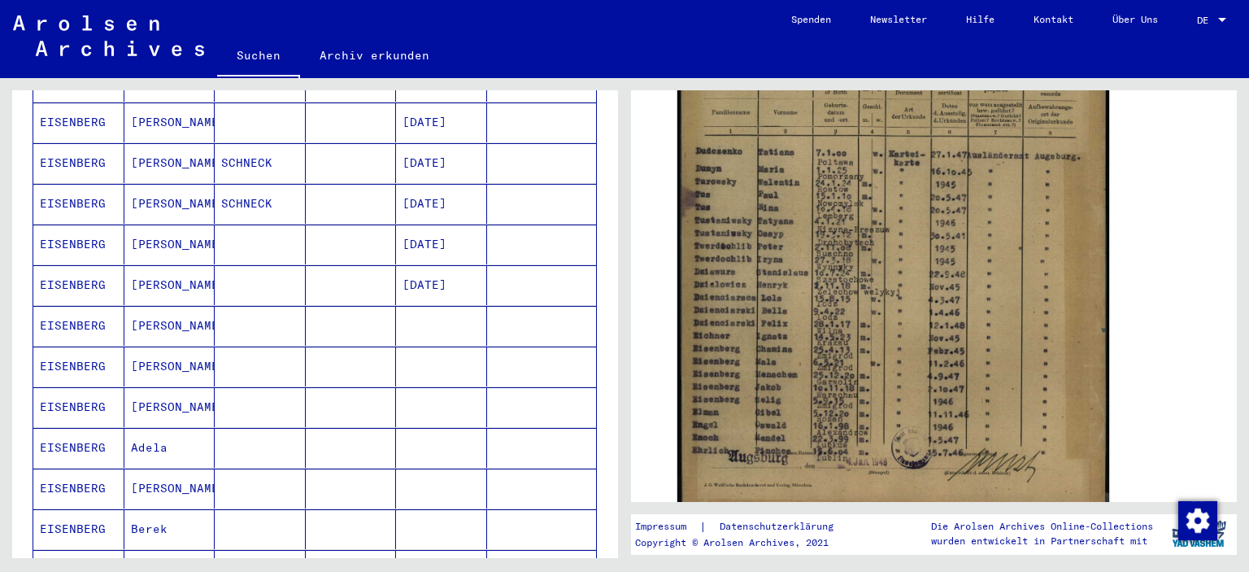
scroll to position [0, 0]
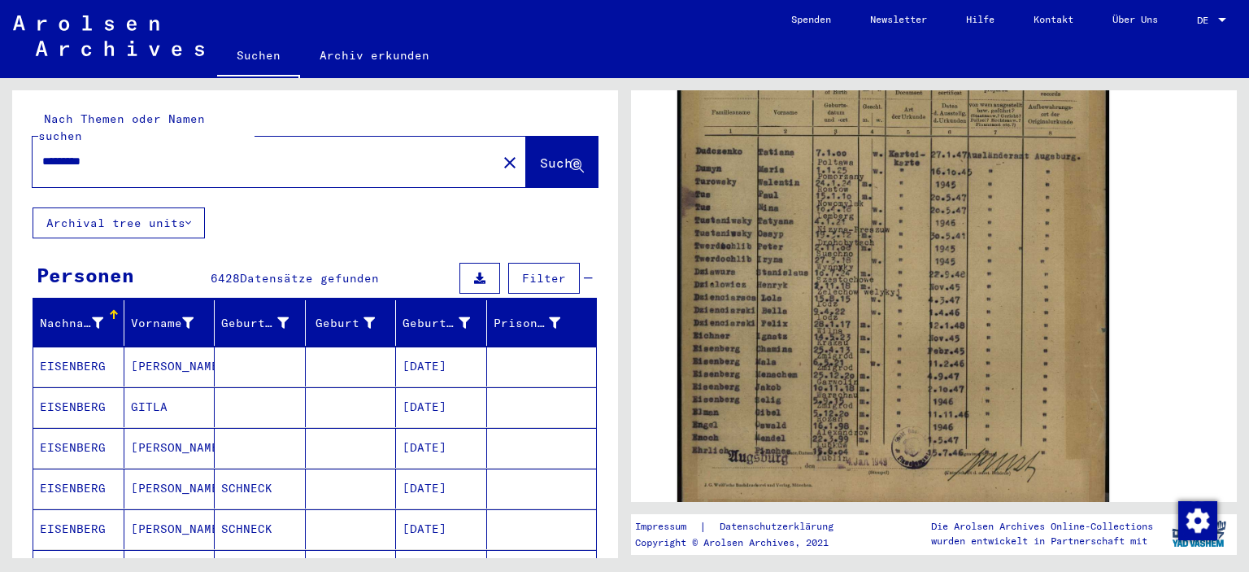
click at [142, 153] on input "*********" at bounding box center [264, 161] width 445 height 17
type input "**********"
drag, startPoint x: 546, startPoint y: 142, endPoint x: 326, endPoint y: 172, distance: 221.6
click at [545, 155] on span "Suche" at bounding box center [560, 163] width 41 height 16
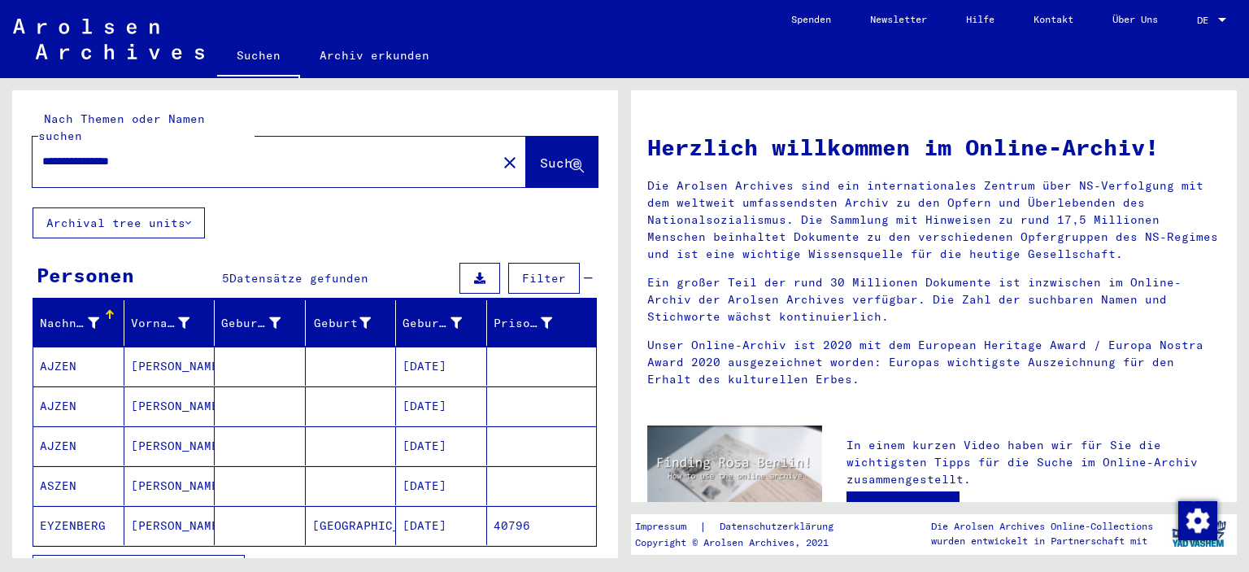
click at [443, 506] on mat-cell "[DATE]" at bounding box center [441, 525] width 91 height 39
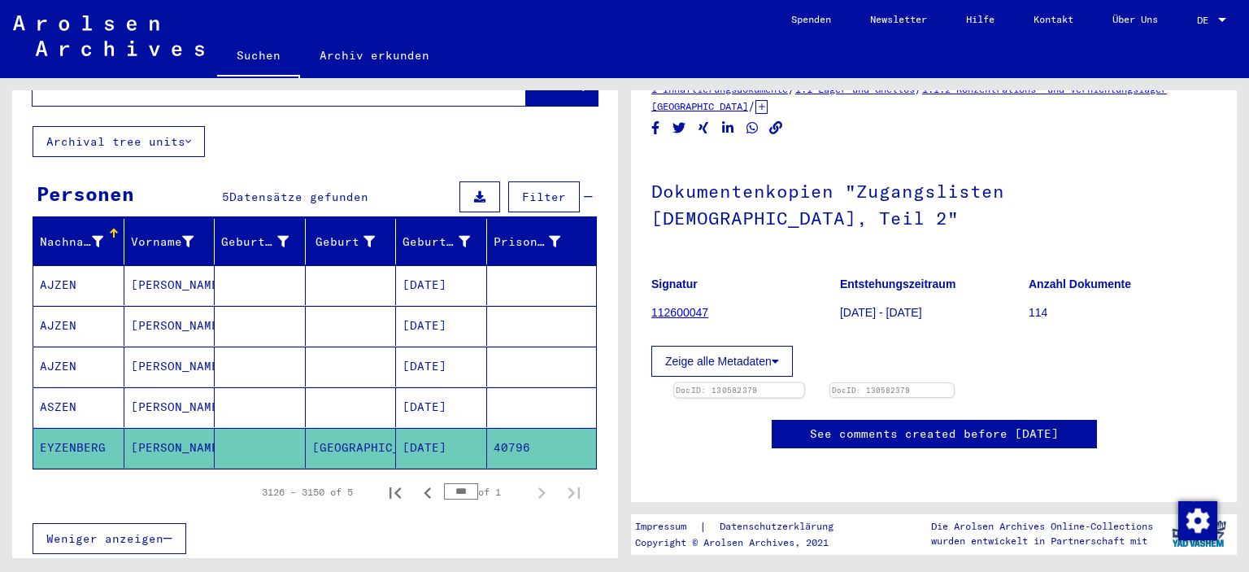
scroll to position [163, 0]
click at [784, 383] on img at bounding box center [739, 383] width 130 height 0
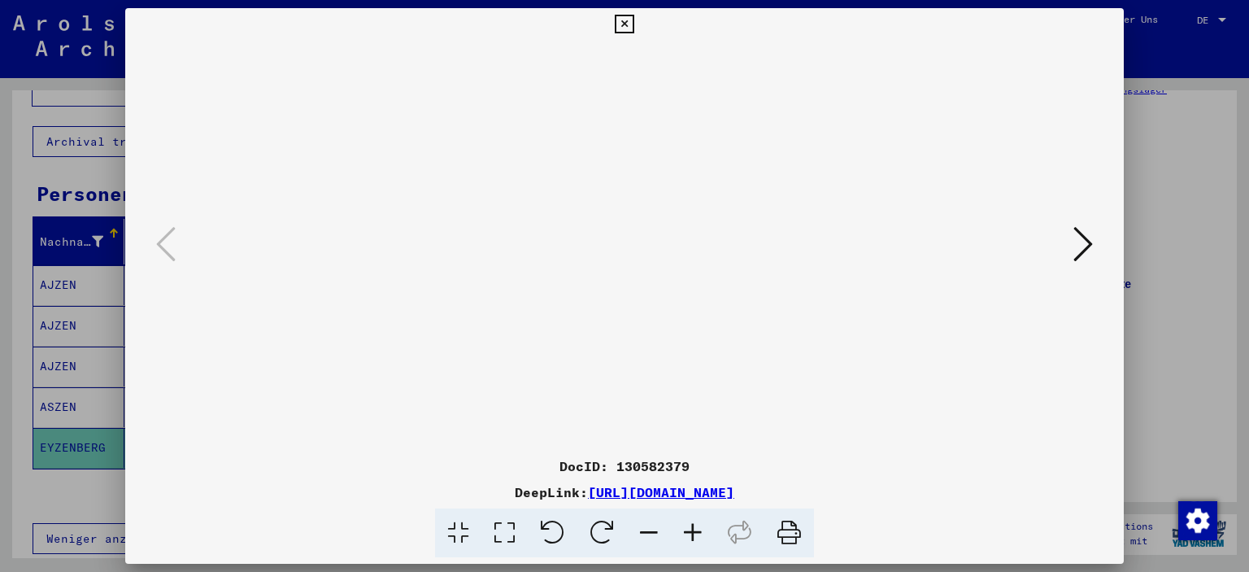
click at [643, 496] on link "[URL][DOMAIN_NAME]" at bounding box center [661, 492] width 146 height 16
